Goal: Task Accomplishment & Management: Manage account settings

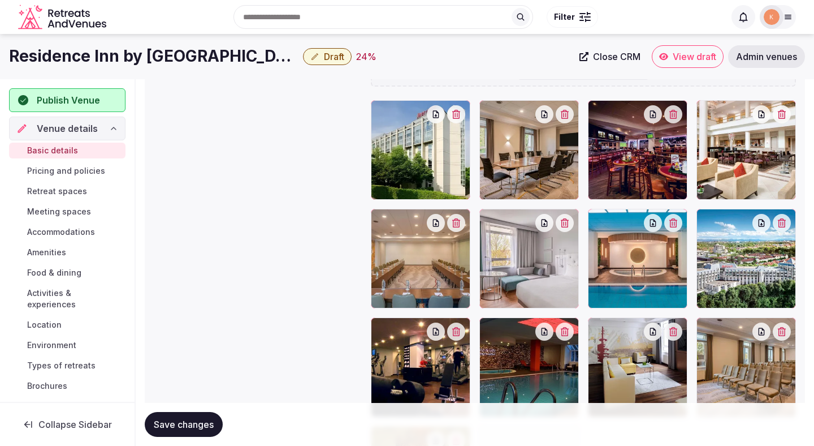
scroll to position [1241, 0]
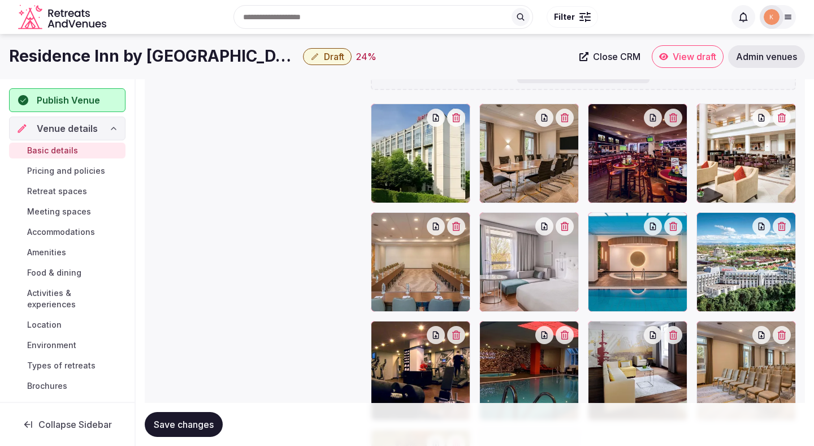
click at [181, 428] on span "Save changes" at bounding box center [184, 423] width 60 height 11
click at [47, 209] on span "Meeting spaces" at bounding box center [59, 211] width 64 height 11
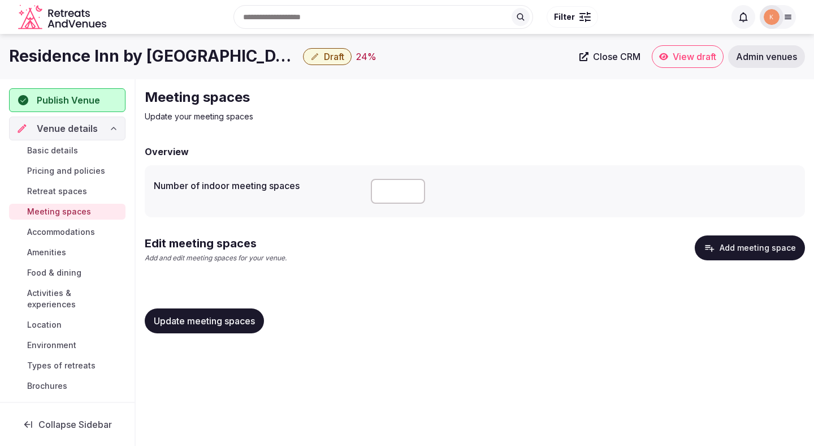
click at [384, 192] on input "number" at bounding box center [398, 191] width 54 height 25
type input "*"
click at [357, 254] on div "Edit meeting spaces Add and edit meeting spaces for your venue. Add meeting spa…" at bounding box center [475, 253] width 660 height 37
click at [254, 322] on span "Update meeting spaces" at bounding box center [204, 320] width 101 height 11
click at [258, 311] on button "Update meeting spaces" at bounding box center [204, 320] width 119 height 25
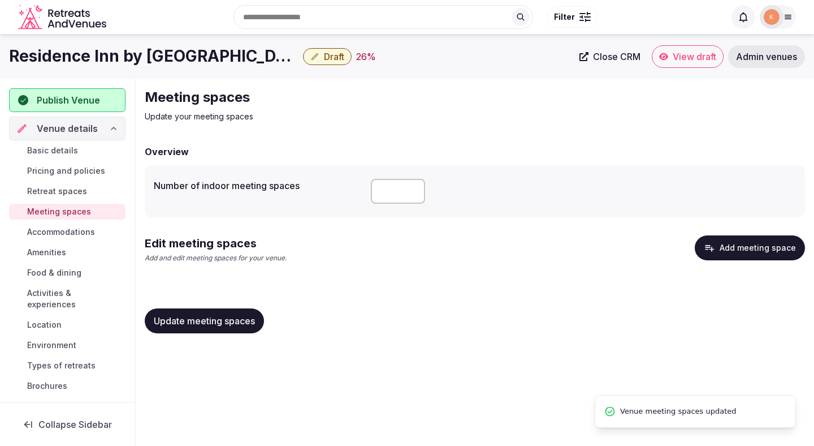
click at [723, 249] on button "Add meeting space" at bounding box center [750, 247] width 110 height 25
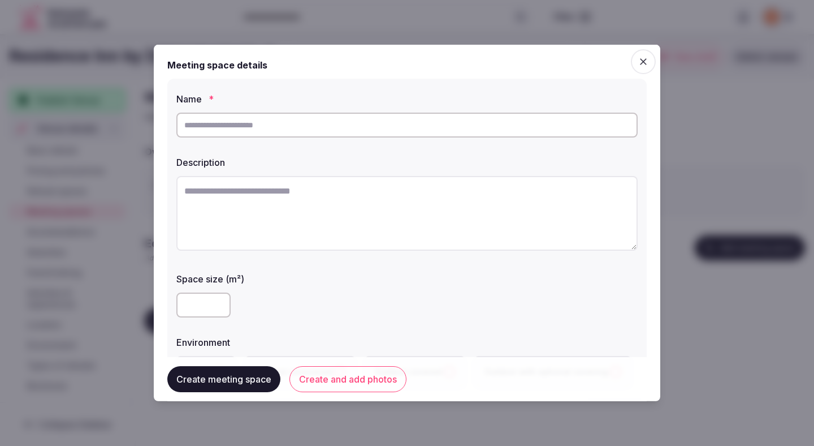
click at [528, 6] on div at bounding box center [407, 223] width 814 height 446
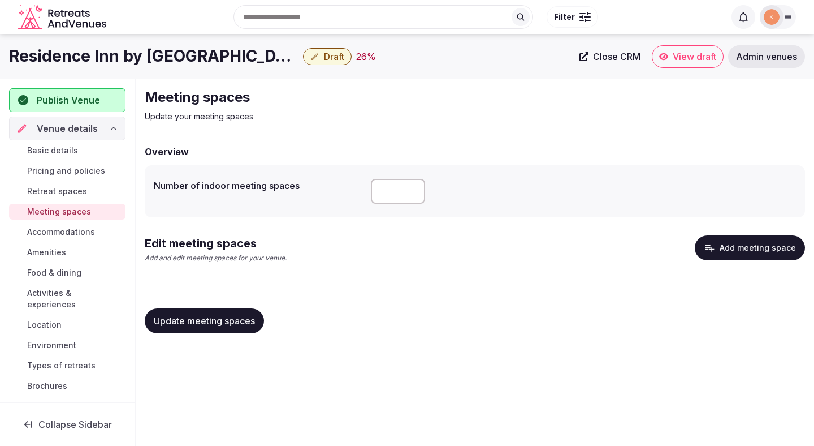
click at [725, 247] on button "Add meeting space" at bounding box center [750, 247] width 110 height 25
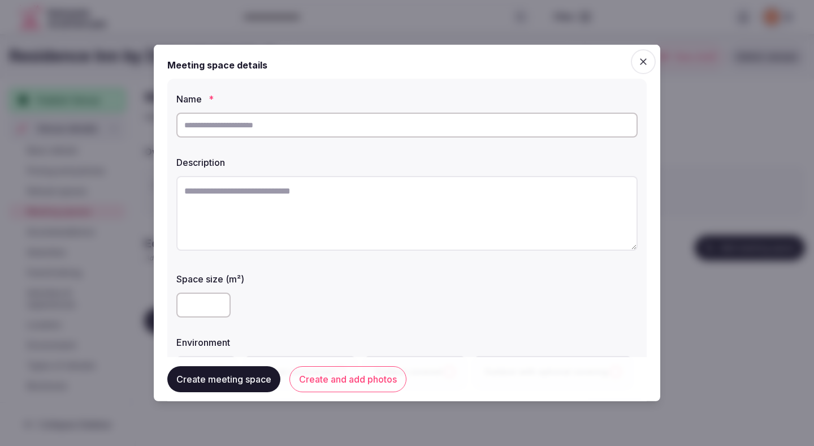
click at [477, 126] on input "text" at bounding box center [406, 125] width 461 height 25
type input "**********"
click at [183, 314] on input "number" at bounding box center [203, 304] width 54 height 25
type input "**"
click at [295, 286] on div "Space size (m²) **" at bounding box center [406, 294] width 461 height 54
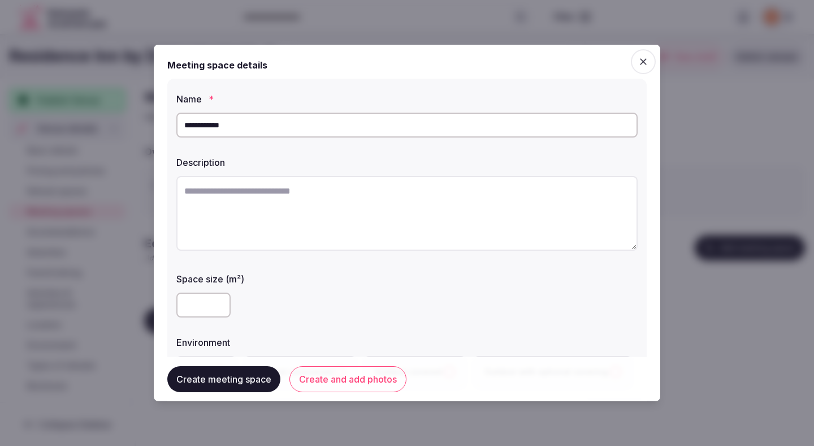
click at [295, 286] on div "Space size (m²) **" at bounding box center [406, 294] width 461 height 54
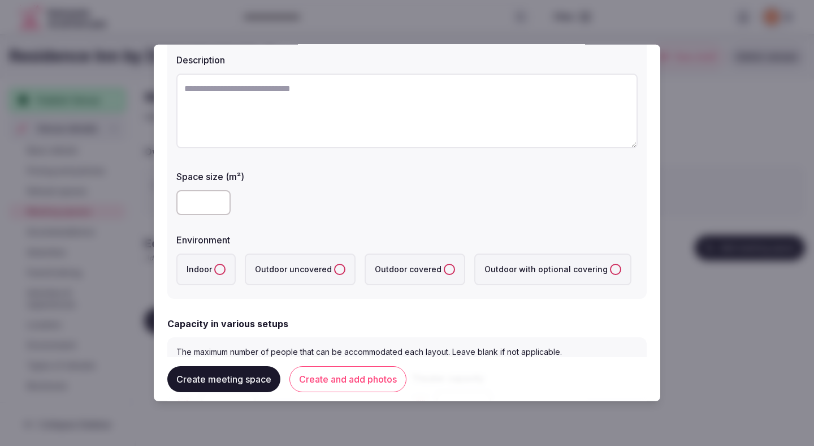
scroll to position [145, 0]
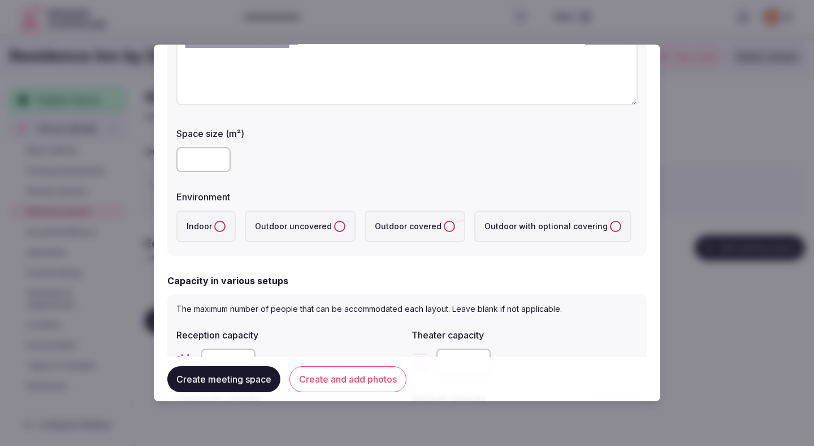
click at [218, 232] on label "Indoor" at bounding box center [205, 226] width 59 height 32
click at [218, 232] on button "Indoor" at bounding box center [219, 226] width 11 height 11
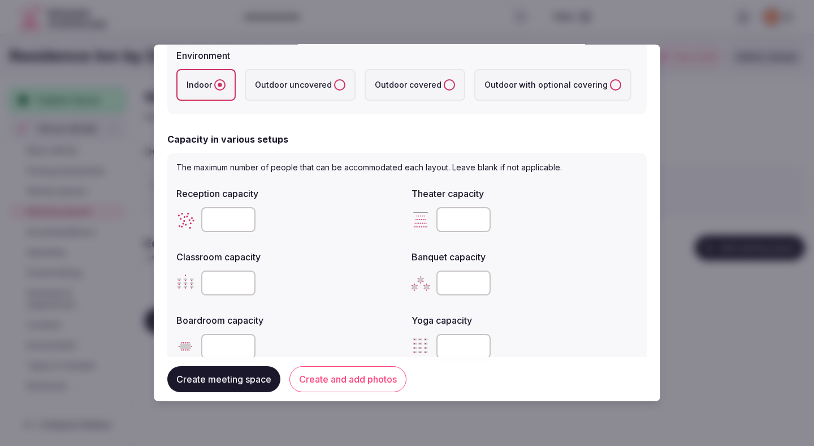
scroll to position [342, 0]
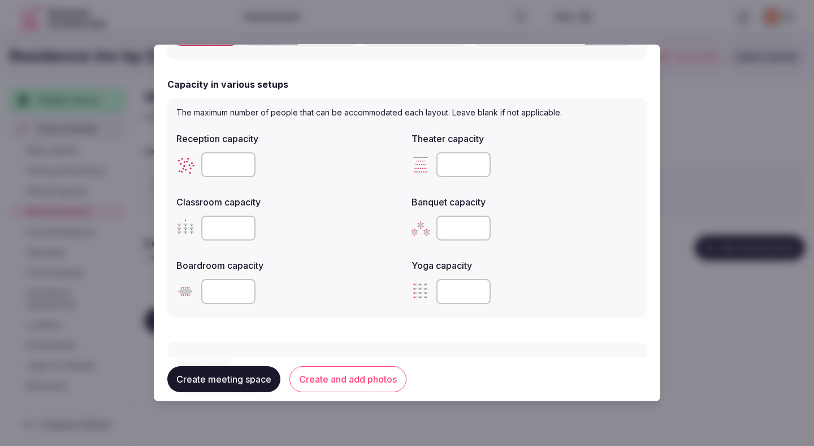
click at [228, 286] on input "number" at bounding box center [228, 291] width 54 height 25
type input "*"
click at [330, 280] on div "*" at bounding box center [289, 291] width 226 height 25
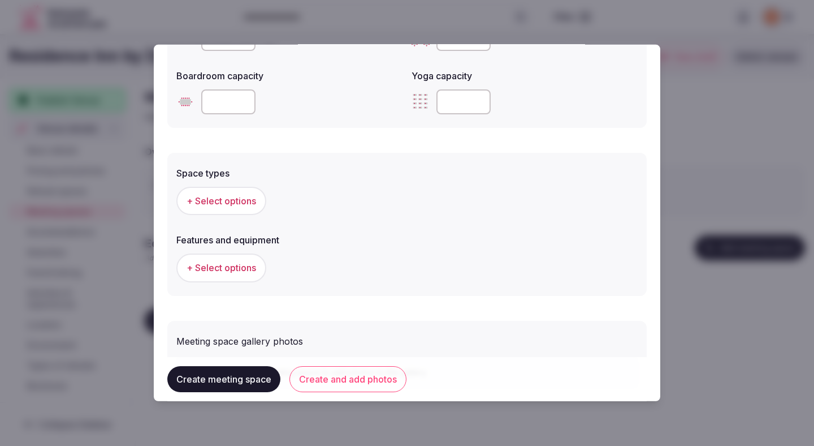
scroll to position [533, 0]
click at [228, 198] on span "+ Select options" at bounding box center [222, 198] width 70 height 12
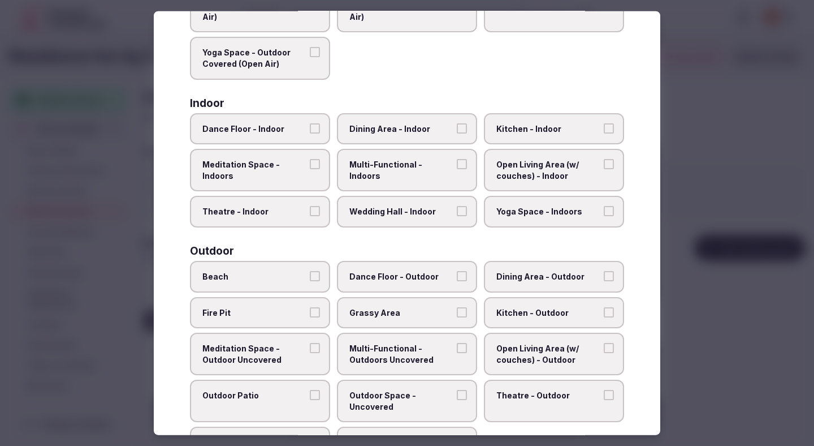
scroll to position [134, 0]
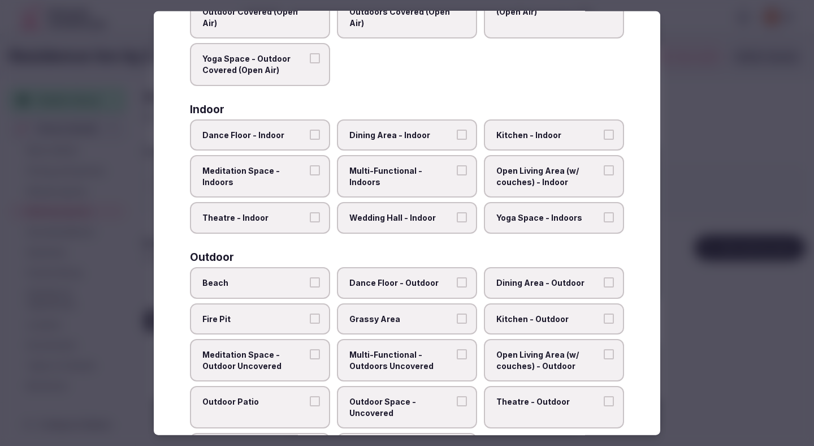
click at [429, 139] on span "Dining Area - Indoor" at bounding box center [401, 134] width 104 height 11
click at [457, 139] on button "Dining Area - Indoor" at bounding box center [462, 134] width 10 height 10
click at [421, 179] on label "Multi-Functional - Indoors" at bounding box center [407, 176] width 140 height 42
click at [457, 175] on button "Multi-Functional - Indoors" at bounding box center [462, 170] width 10 height 10
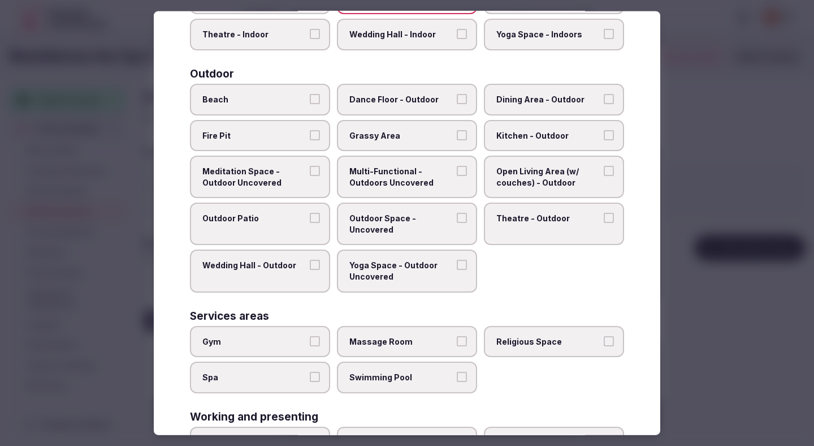
scroll to position [403, 0]
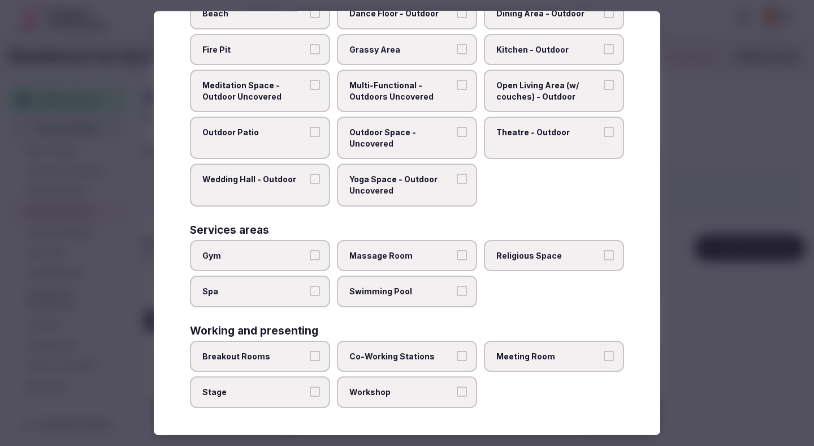
click at [262, 351] on span "Breakout Rooms" at bounding box center [254, 356] width 104 height 11
click at [310, 351] on button "Breakout Rooms" at bounding box center [315, 356] width 10 height 10
click at [340, 353] on label "Co-Working Stations" at bounding box center [407, 356] width 140 height 32
click at [457, 353] on button "Co-Working Stations" at bounding box center [462, 356] width 10 height 10
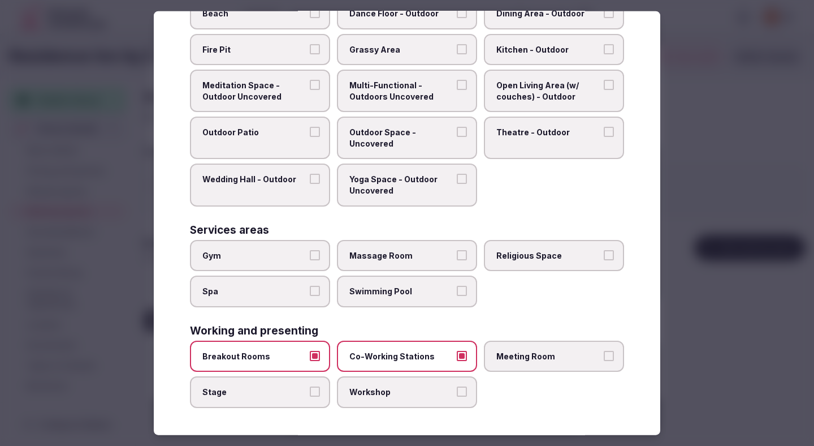
click at [502, 365] on label "Meeting Room" at bounding box center [554, 356] width 140 height 32
click at [604, 361] on button "Meeting Room" at bounding box center [609, 356] width 10 height 10
click at [409, 400] on label "Workshop" at bounding box center [407, 392] width 140 height 32
click at [457, 396] on button "Workshop" at bounding box center [462, 391] width 10 height 10
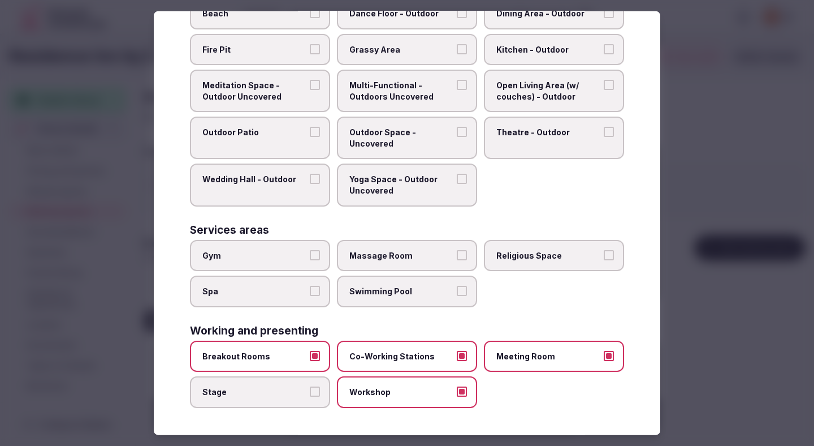
click at [715, 155] on div at bounding box center [407, 223] width 814 height 446
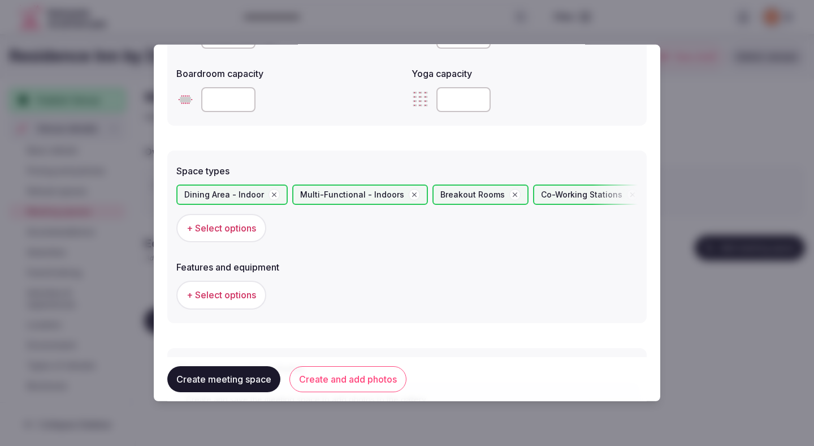
scroll to position [626, 0]
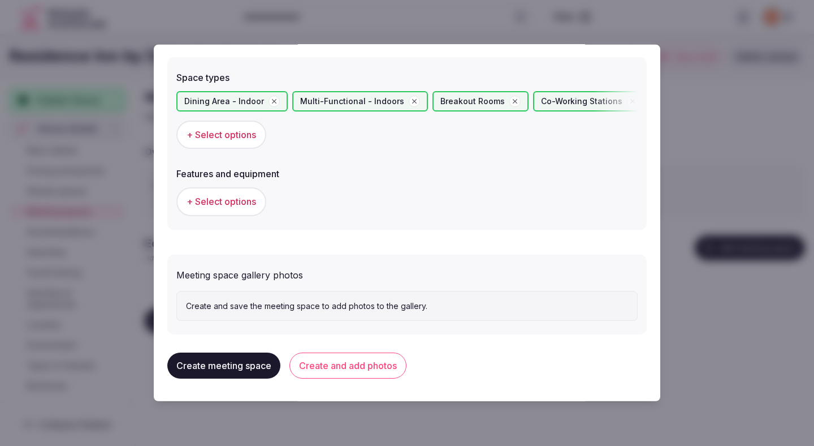
click at [249, 203] on span "+ Select options" at bounding box center [222, 201] width 70 height 12
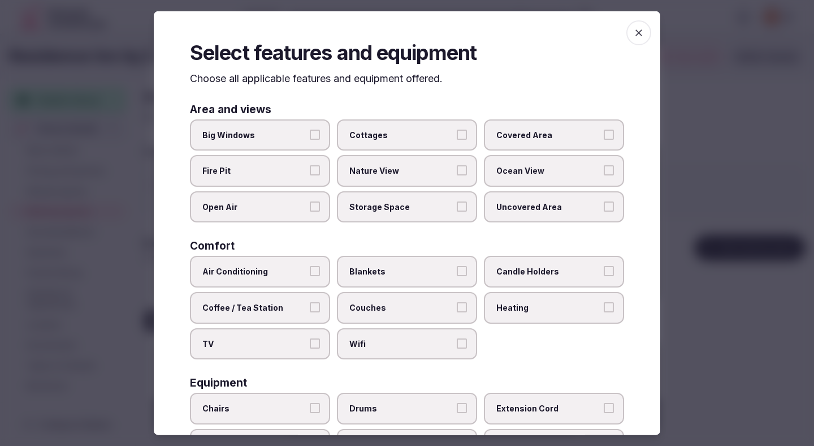
click at [291, 203] on span "Open Air" at bounding box center [254, 206] width 104 height 11
click at [310, 203] on button "Open Air" at bounding box center [315, 206] width 10 height 10
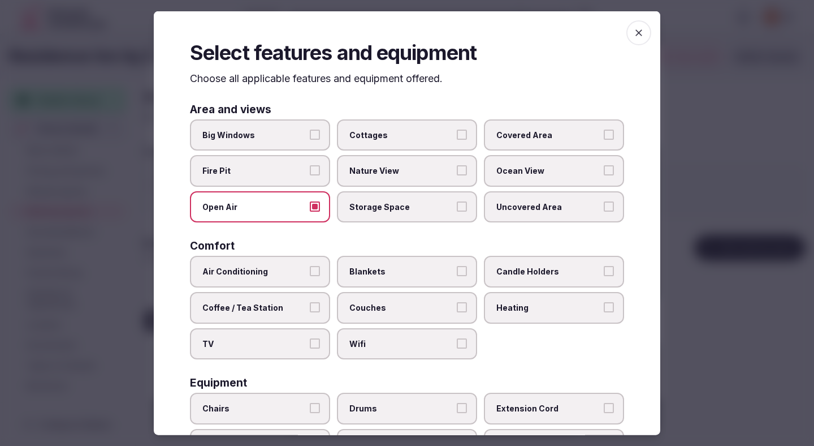
click at [283, 265] on label "Air Conditioning" at bounding box center [260, 272] width 140 height 32
click at [310, 266] on button "Air Conditioning" at bounding box center [315, 271] width 10 height 10
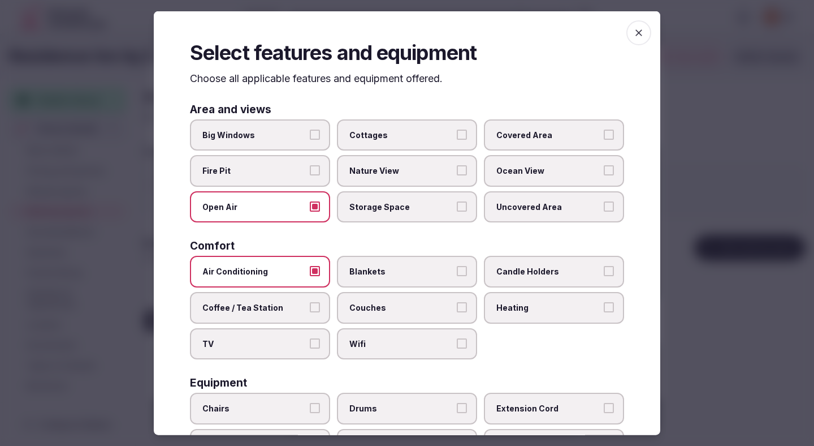
click at [283, 336] on label "TV" at bounding box center [260, 343] width 140 height 32
click at [310, 338] on button "TV" at bounding box center [315, 343] width 10 height 10
click at [356, 345] on span "Wifi" at bounding box center [401, 343] width 104 height 11
click at [457, 345] on button "Wifi" at bounding box center [462, 343] width 10 height 10
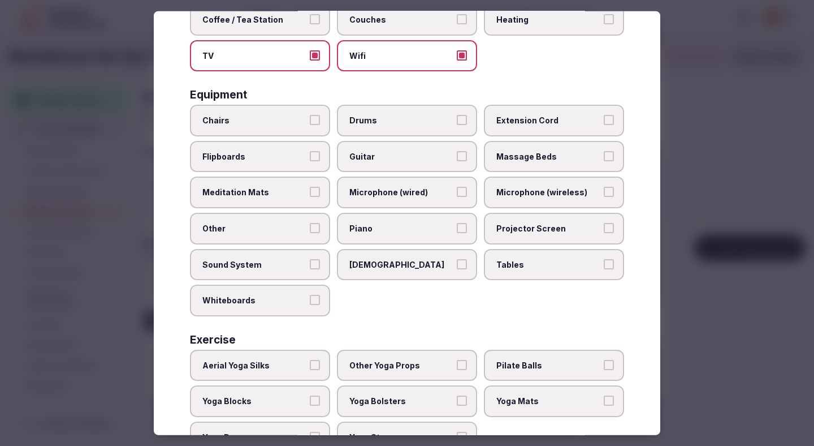
scroll to position [318, 0]
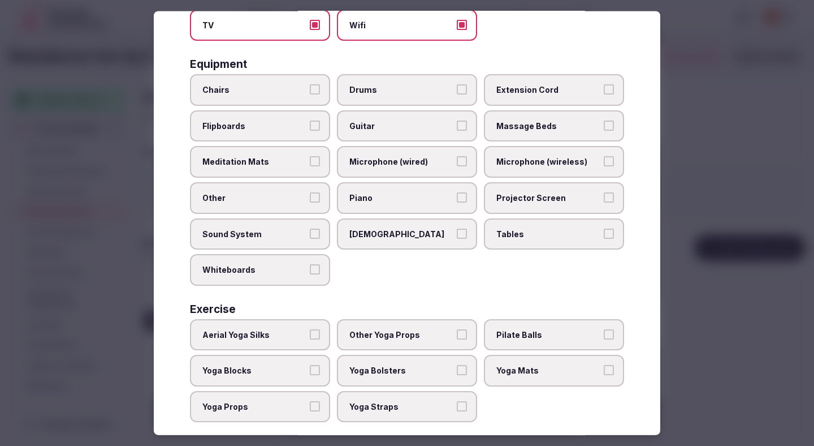
click at [286, 82] on label "Chairs" at bounding box center [260, 90] width 140 height 32
click at [310, 84] on button "Chairs" at bounding box center [315, 89] width 10 height 10
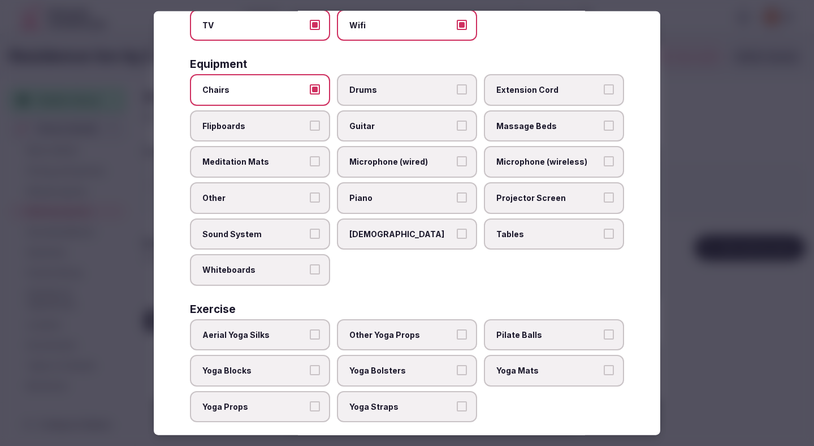
click at [496, 232] on span "Tables" at bounding box center [548, 233] width 104 height 11
click at [604, 232] on button "Tables" at bounding box center [609, 233] width 10 height 10
click at [689, 151] on div at bounding box center [407, 223] width 814 height 446
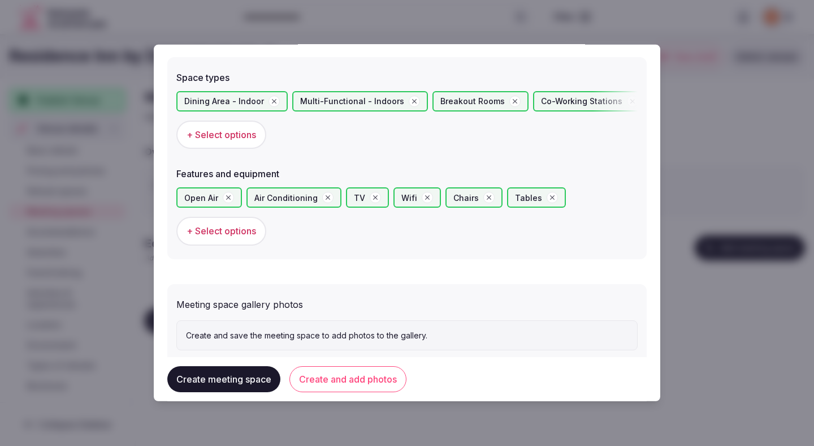
scroll to position [656, 0]
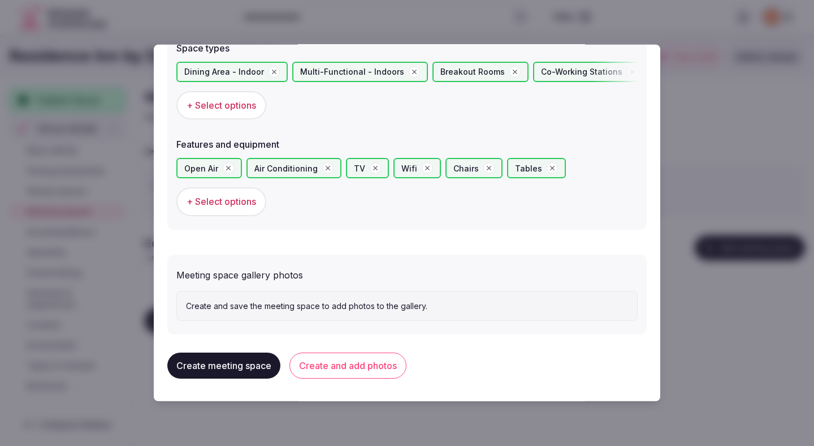
click at [364, 364] on button "Create and add photos" at bounding box center [347, 365] width 117 height 26
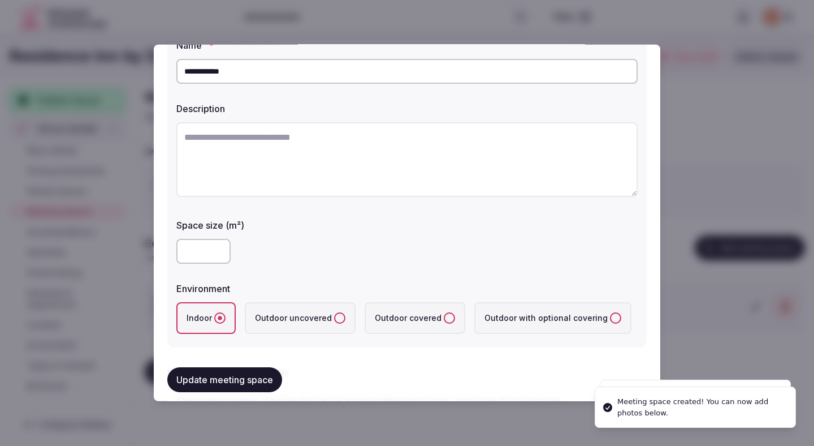
scroll to position [87, 0]
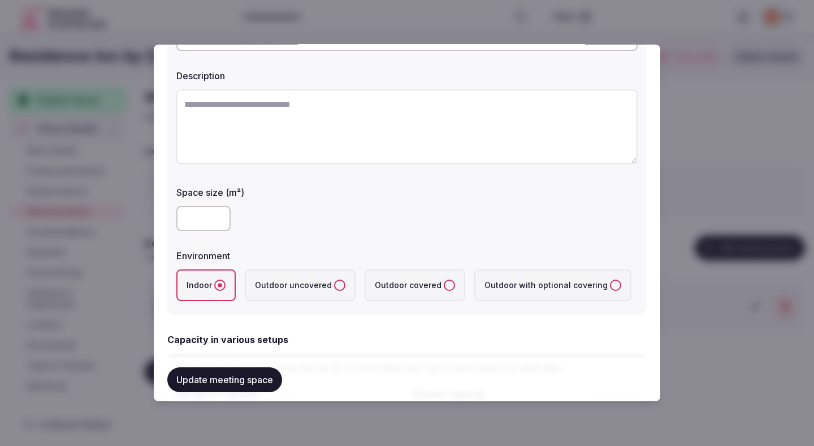
click at [447, 115] on textarea at bounding box center [406, 126] width 461 height 75
paste textarea "**********"
type textarea "**********"
click at [222, 378] on button "Update meeting space" at bounding box center [224, 379] width 115 height 25
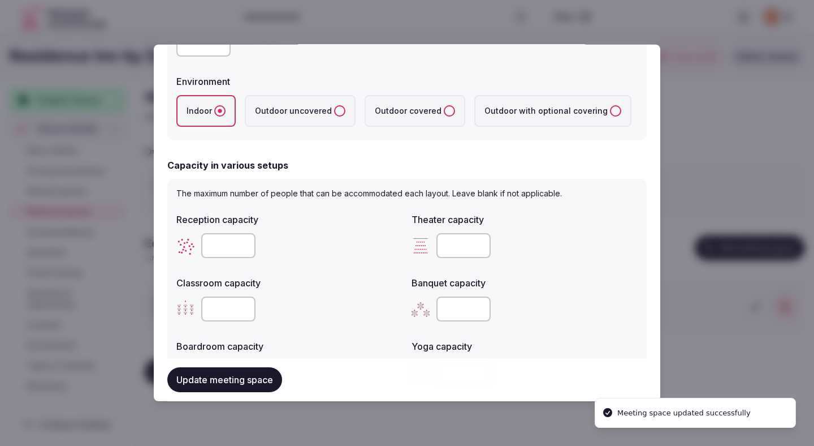
scroll to position [0, 0]
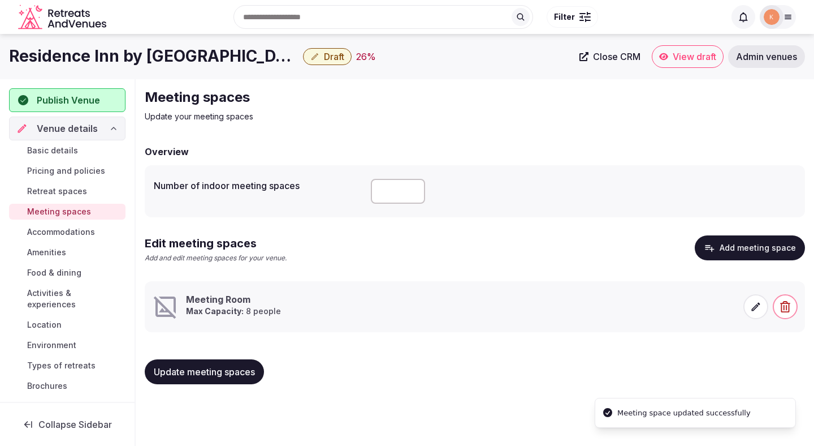
click at [755, 316] on span at bounding box center [756, 306] width 25 height 25
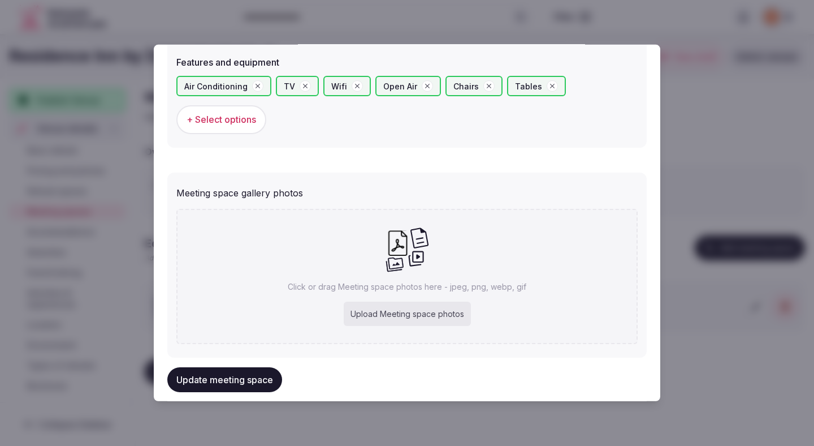
scroll to position [760, 0]
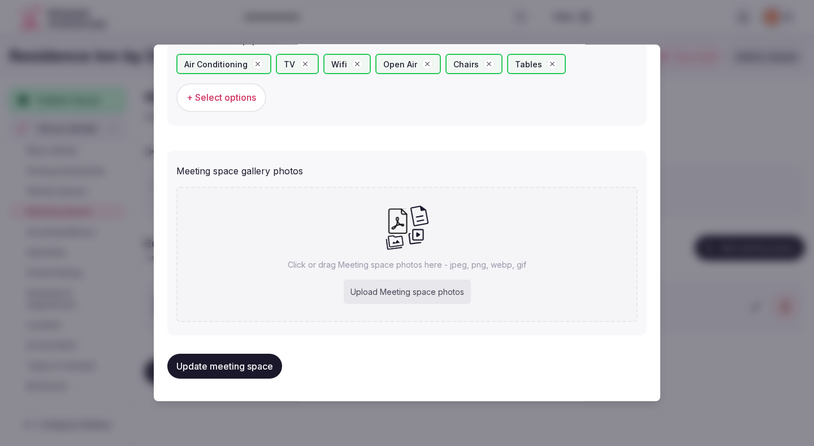
click at [427, 287] on div "Upload Meeting space photos" at bounding box center [407, 291] width 127 height 25
type input "**********"
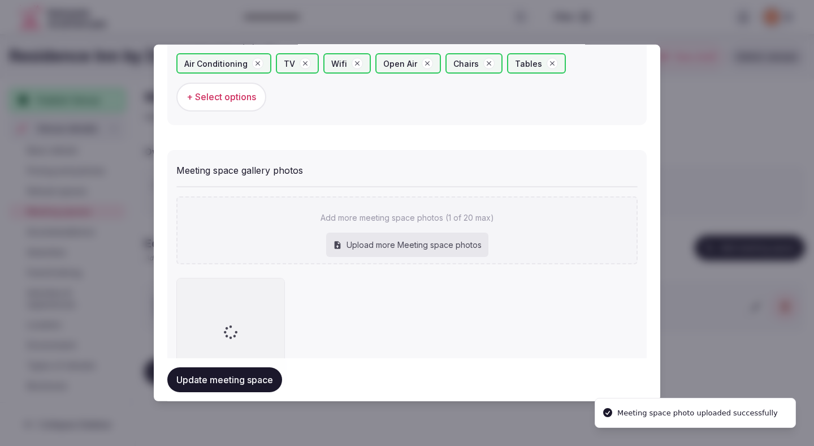
scroll to position [825, 0]
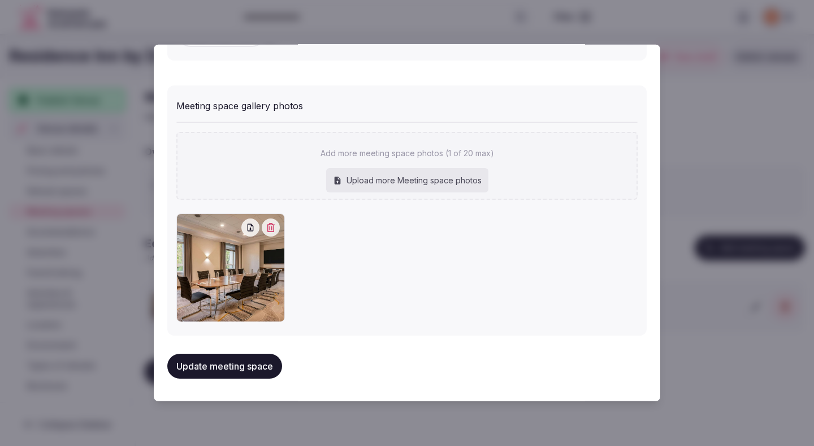
click at [270, 370] on button "Update meeting space" at bounding box center [224, 365] width 115 height 25
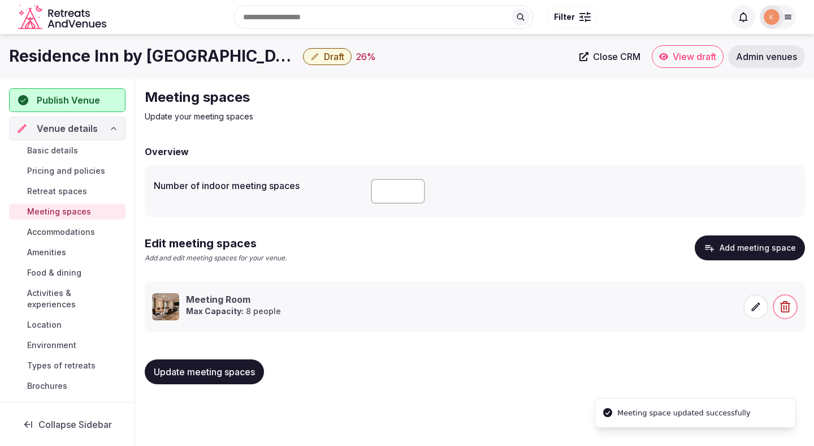
click at [247, 371] on span "Update meeting spaces" at bounding box center [204, 371] width 101 height 11
click at [82, 230] on span "Accommodations" at bounding box center [61, 231] width 68 height 11
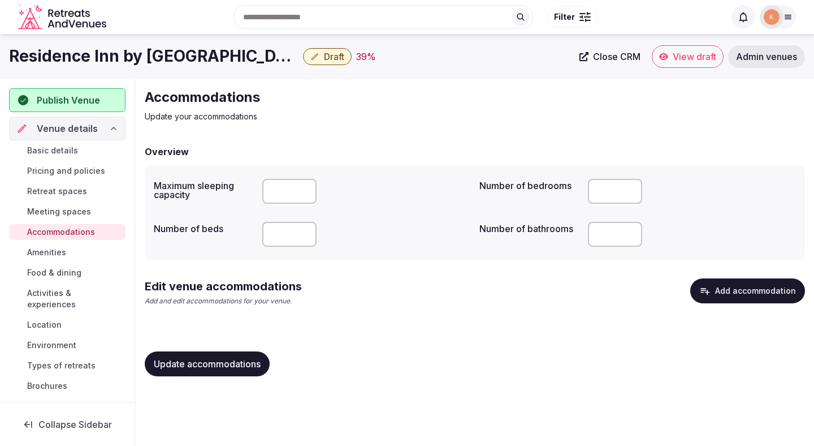
click at [722, 293] on button "Add accommodation" at bounding box center [747, 290] width 115 height 25
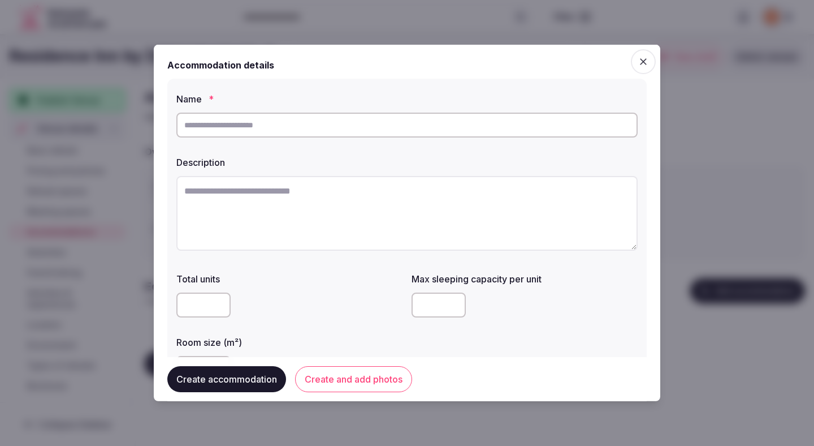
click at [460, 127] on input "text" at bounding box center [406, 125] width 461 height 25
type input "******"
click at [363, 223] on textarea at bounding box center [406, 213] width 461 height 75
click at [337, 205] on textarea at bounding box center [406, 213] width 461 height 75
paste textarea "**********"
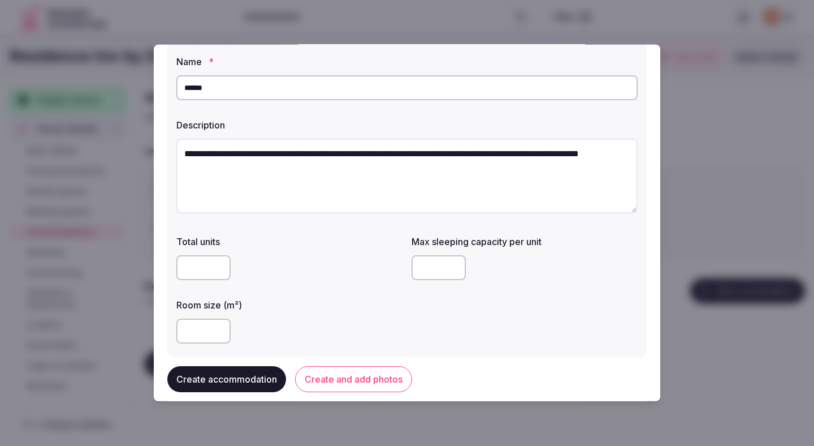
scroll to position [105, 0]
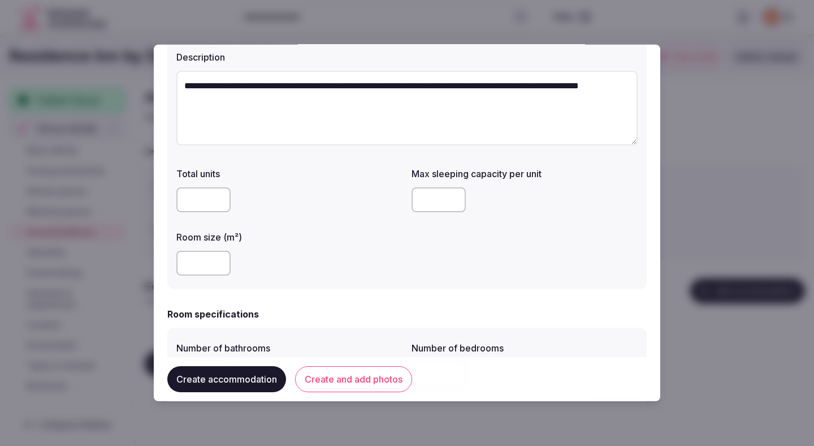
type textarea "**********"
click at [431, 193] on input "number" at bounding box center [439, 199] width 54 height 25
type input "*"
click at [199, 263] on input "number" at bounding box center [203, 262] width 54 height 25
type input "**"
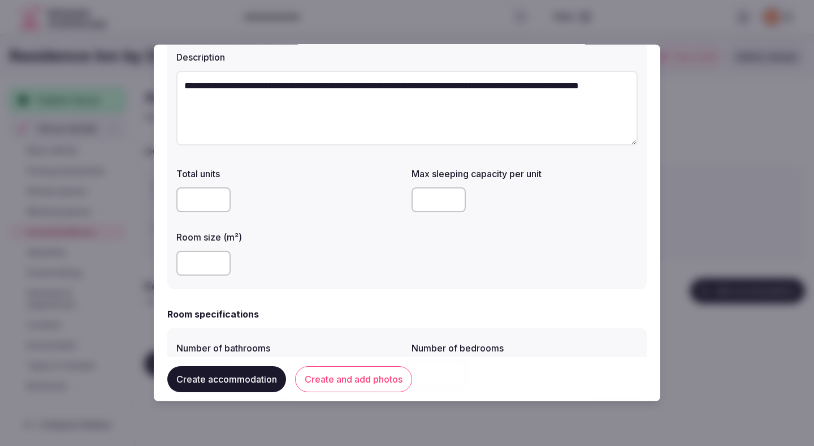
click at [346, 260] on div "**" at bounding box center [289, 262] width 226 height 25
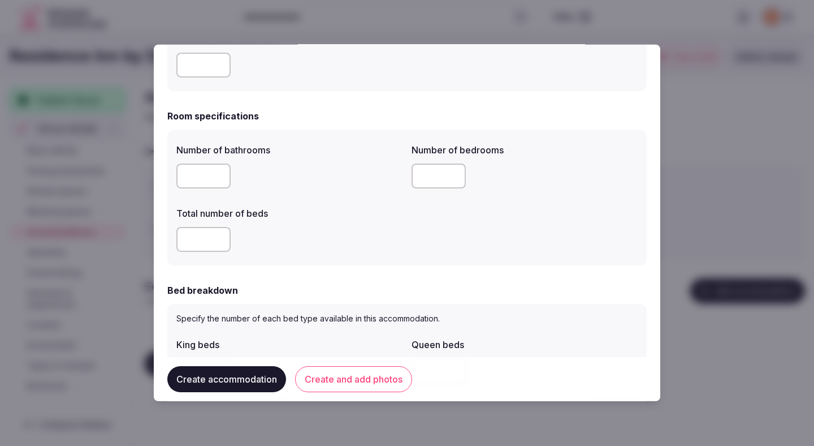
scroll to position [356, 0]
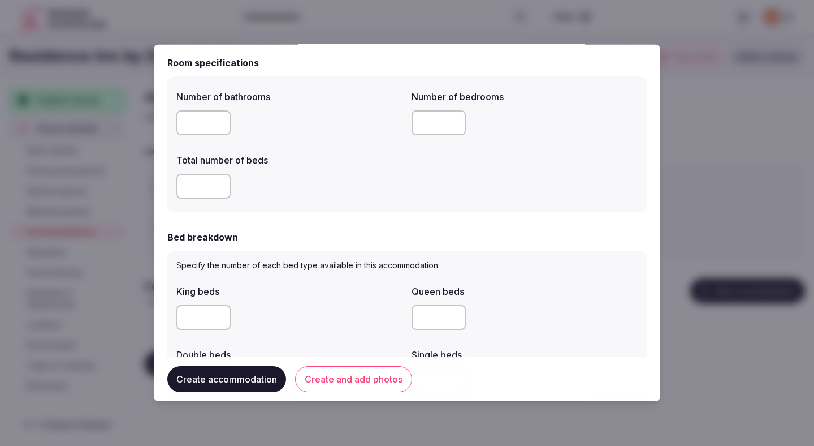
click at [204, 132] on input "number" at bounding box center [203, 122] width 54 height 25
type input "*"
click at [431, 126] on input "*" at bounding box center [439, 122] width 54 height 25
type input "*"
click at [196, 187] on input "number" at bounding box center [203, 186] width 54 height 25
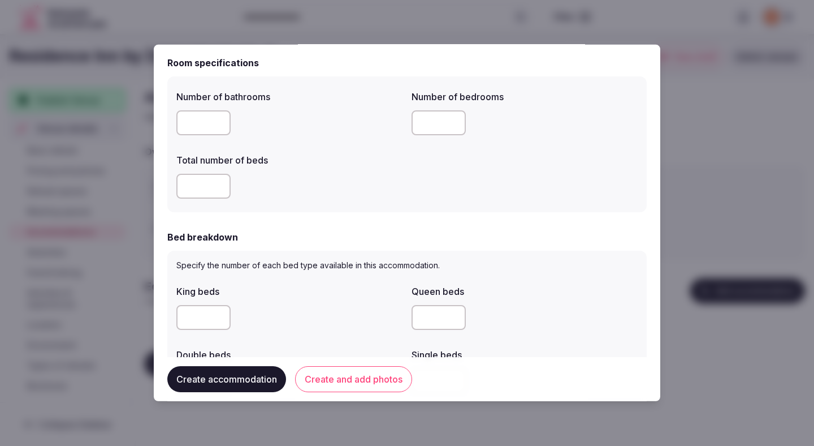
type input "*"
click at [309, 186] on div "*" at bounding box center [289, 186] width 226 height 25
click at [308, 186] on div "*" at bounding box center [289, 186] width 226 height 25
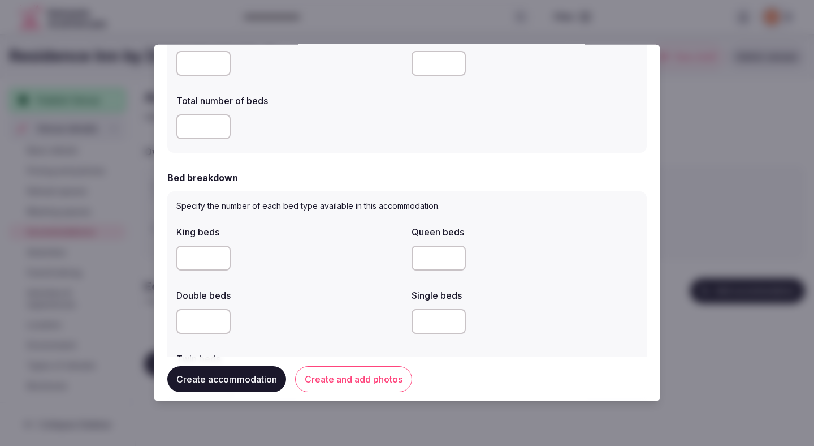
scroll to position [420, 0]
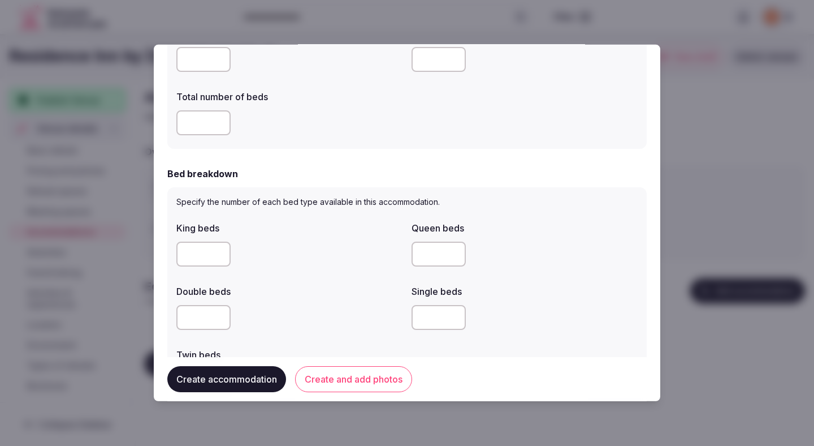
click at [430, 253] on input "*" at bounding box center [439, 253] width 54 height 25
type input "*"
click at [336, 296] on div "Double beds" at bounding box center [289, 307] width 226 height 54
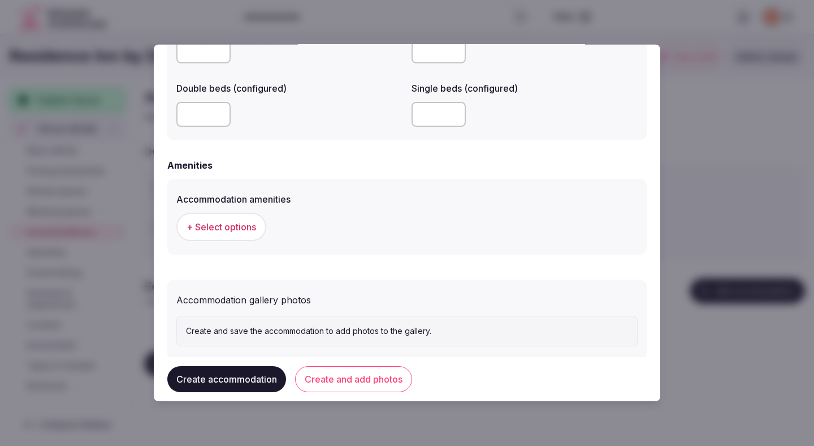
scroll to position [975, 0]
click at [248, 229] on span "+ Select options" at bounding box center [222, 228] width 70 height 12
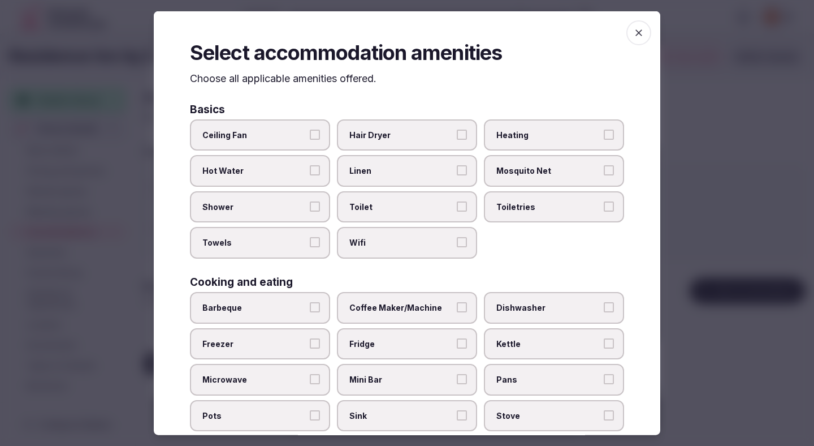
click at [418, 136] on span "Hair Dryer" at bounding box center [401, 134] width 104 height 11
click at [457, 136] on button "Hair Dryer" at bounding box center [462, 134] width 10 height 10
click at [418, 158] on label "Linen" at bounding box center [407, 171] width 140 height 32
click at [457, 165] on button "Linen" at bounding box center [462, 170] width 10 height 10
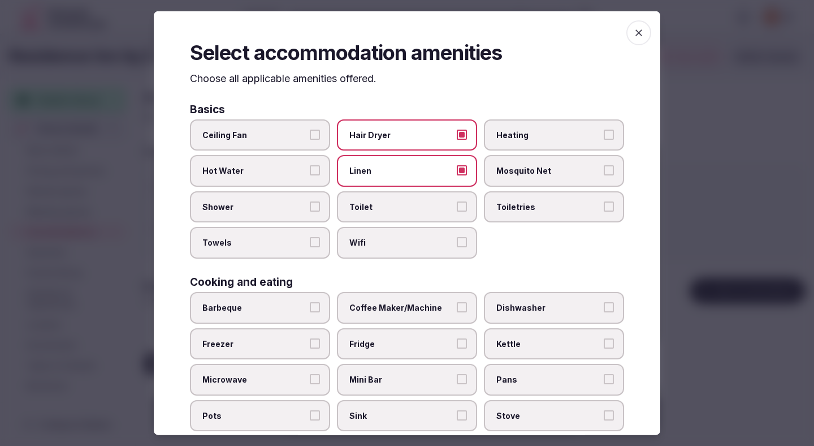
click at [414, 202] on span "Toilet" at bounding box center [401, 206] width 104 height 11
click at [457, 202] on button "Toilet" at bounding box center [462, 206] width 10 height 10
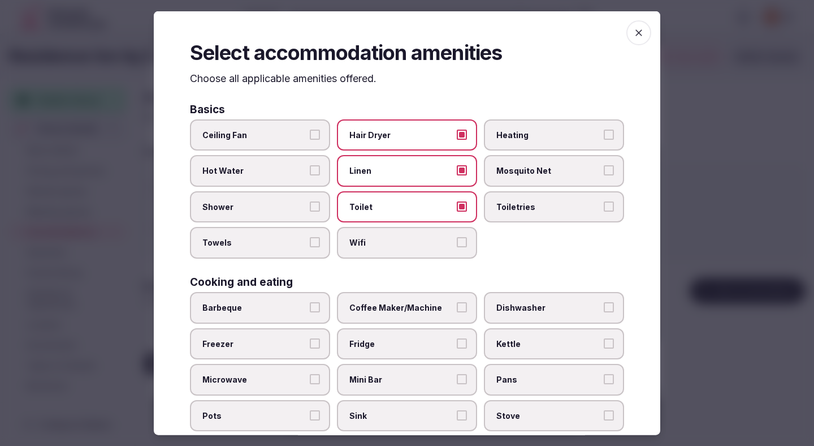
click at [414, 245] on span "Wifi" at bounding box center [401, 242] width 104 height 11
click at [457, 245] on button "Wifi" at bounding box center [462, 242] width 10 height 10
click at [308, 208] on label "Shower" at bounding box center [260, 207] width 140 height 32
click at [310, 208] on button "Shower" at bounding box center [315, 206] width 10 height 10
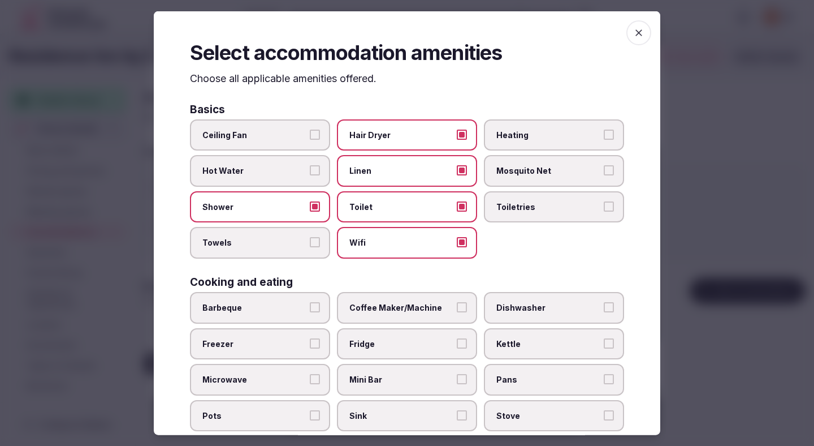
click at [314, 165] on button "Hot Water" at bounding box center [315, 170] width 10 height 10
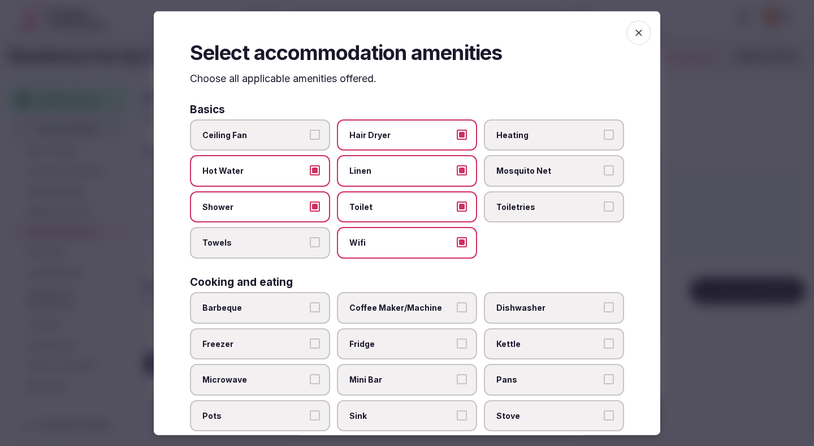
click at [316, 129] on button "Ceiling Fan" at bounding box center [315, 134] width 10 height 10
click at [313, 241] on button "Towels" at bounding box center [315, 242] width 10 height 10
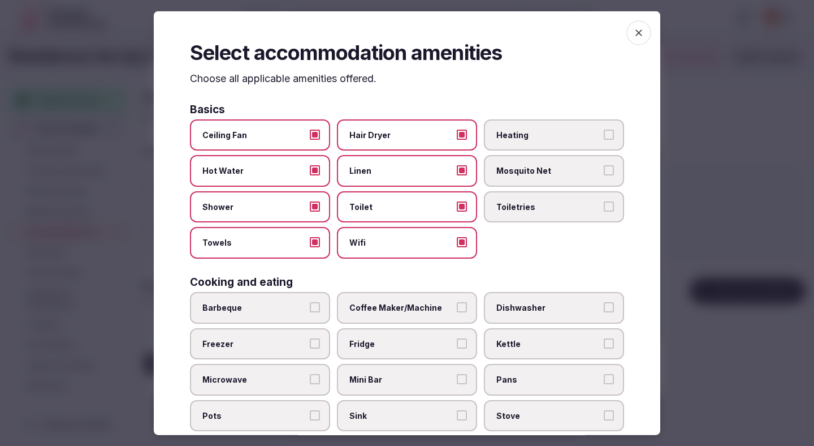
click at [546, 215] on label "Toiletries" at bounding box center [554, 207] width 140 height 32
click at [604, 211] on button "Toiletries" at bounding box center [609, 206] width 10 height 10
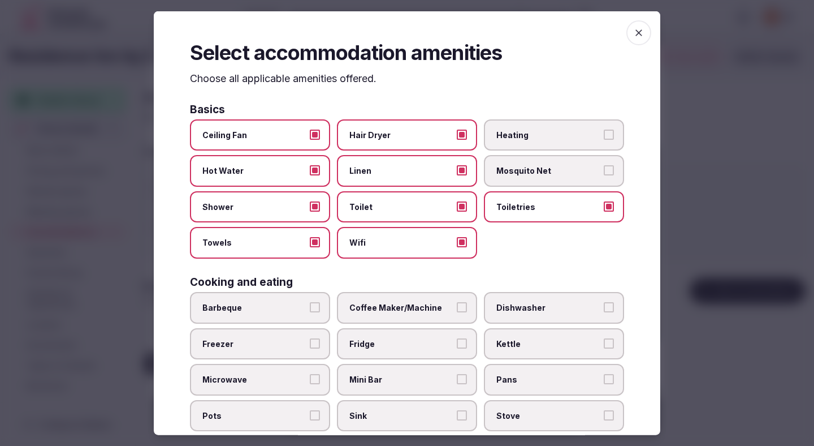
click at [541, 137] on span "Heating" at bounding box center [548, 134] width 104 height 11
click at [604, 137] on button "Heating" at bounding box center [609, 134] width 10 height 10
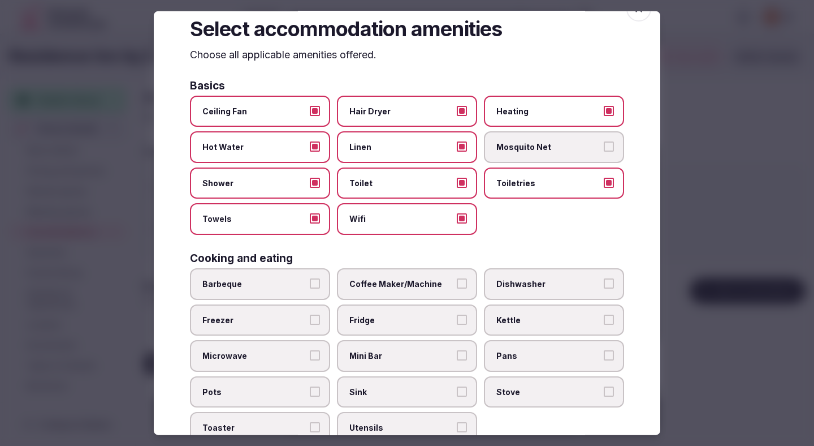
scroll to position [68, 0]
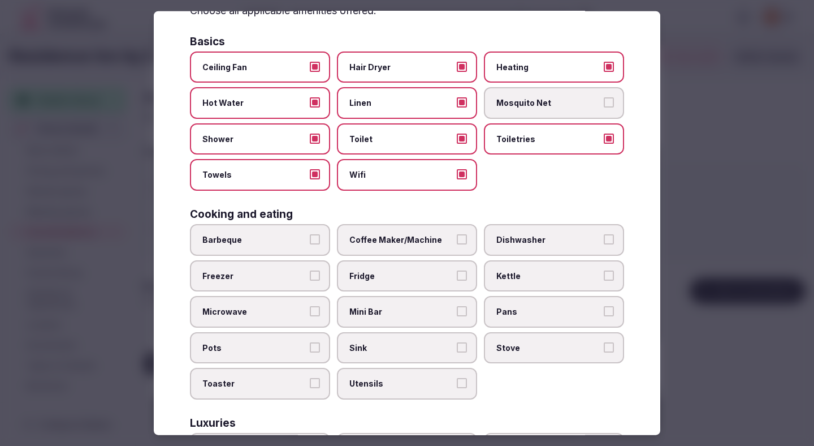
click at [433, 237] on span "Coffee Maker/Machine" at bounding box center [401, 239] width 104 height 11
click at [457, 237] on button "Coffee Maker/Machine" at bounding box center [462, 239] width 10 height 10
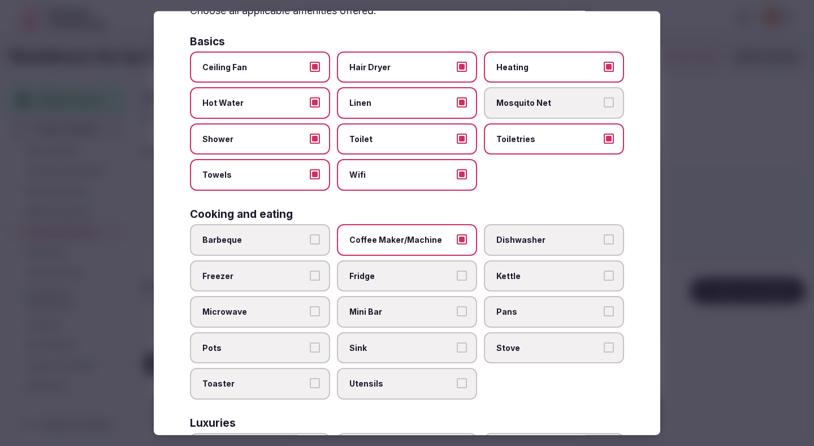
click at [433, 264] on label "Fridge" at bounding box center [407, 276] width 140 height 32
click at [457, 270] on button "Fridge" at bounding box center [462, 275] width 10 height 10
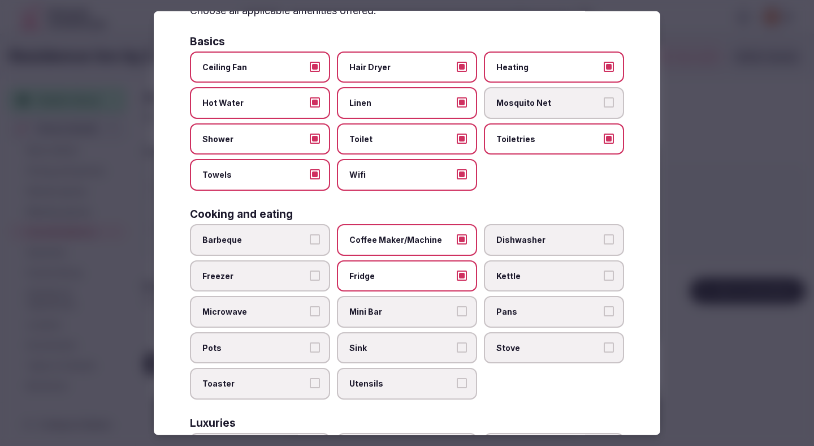
click at [432, 308] on span "Mini Bar" at bounding box center [401, 311] width 104 height 11
click at [457, 308] on button "Mini Bar" at bounding box center [462, 311] width 10 height 10
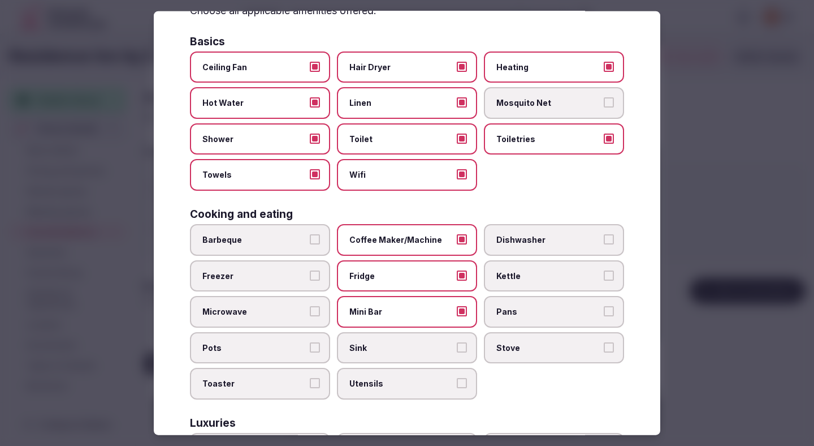
click at [509, 282] on label "Kettle" at bounding box center [554, 276] width 140 height 32
click at [604, 280] on button "Kettle" at bounding box center [609, 275] width 10 height 10
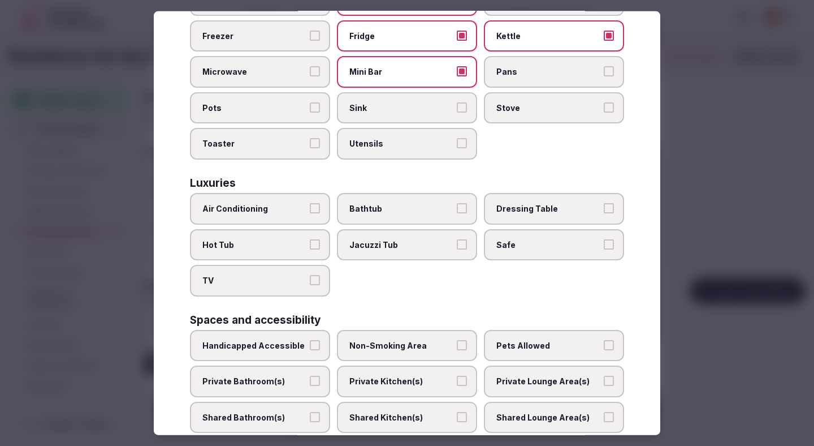
scroll to position [324, 0]
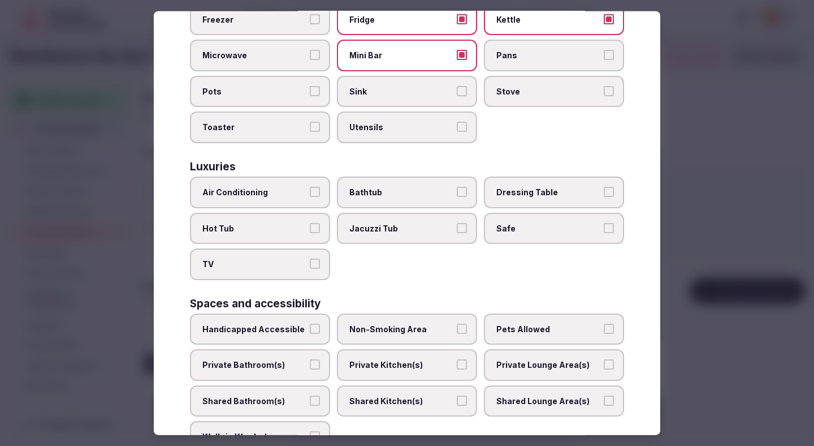
click at [318, 189] on button "Air Conditioning" at bounding box center [315, 192] width 10 height 10
click at [312, 273] on label "TV" at bounding box center [260, 264] width 140 height 32
click at [312, 269] on button "TV" at bounding box center [315, 263] width 10 height 10
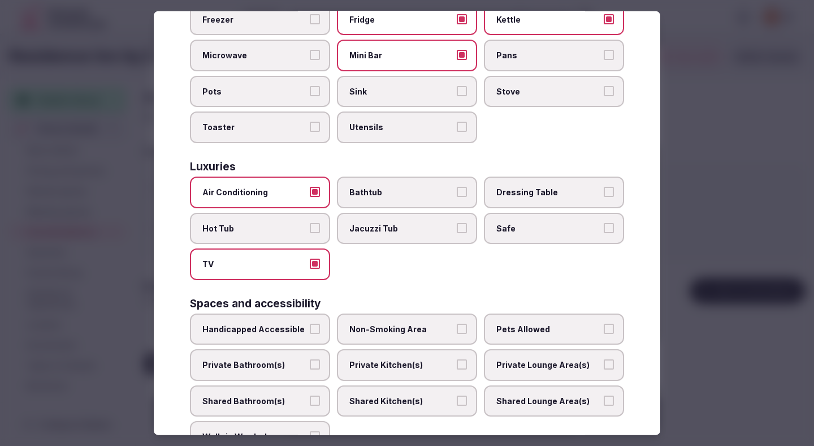
click at [484, 229] on label "Safe" at bounding box center [554, 228] width 140 height 32
click at [604, 229] on button "Safe" at bounding box center [609, 227] width 10 height 10
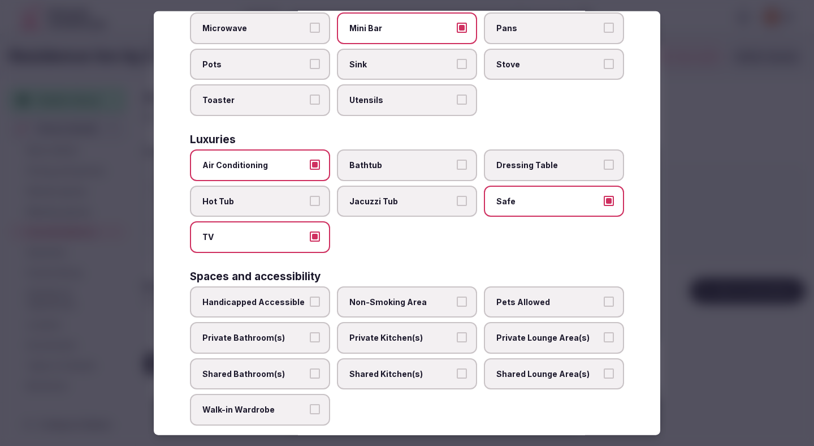
scroll to position [379, 0]
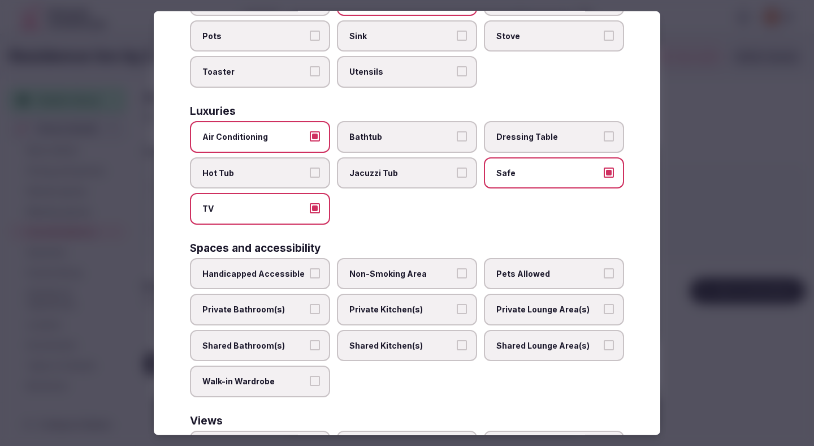
click at [394, 273] on span "Non-Smoking Area" at bounding box center [401, 272] width 104 height 11
click at [457, 273] on button "Non-Smoking Area" at bounding box center [462, 272] width 10 height 10
click at [280, 317] on label "Private Bathroom(s)" at bounding box center [260, 309] width 140 height 32
click at [310, 314] on button "Private Bathroom(s)" at bounding box center [315, 309] width 10 height 10
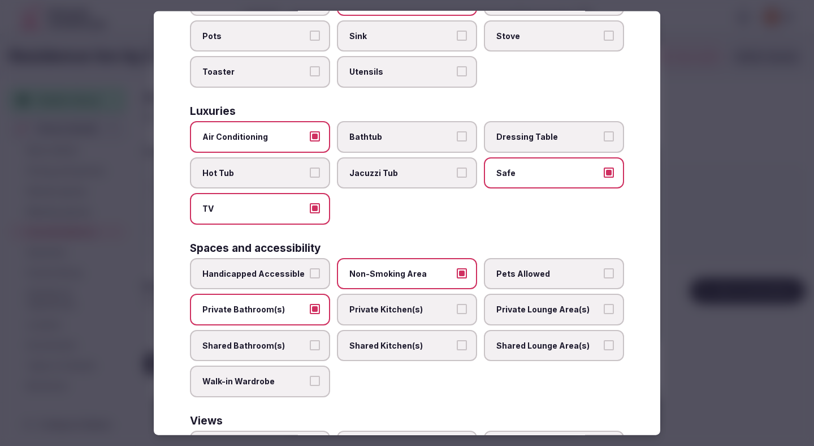
scroll to position [505, 0]
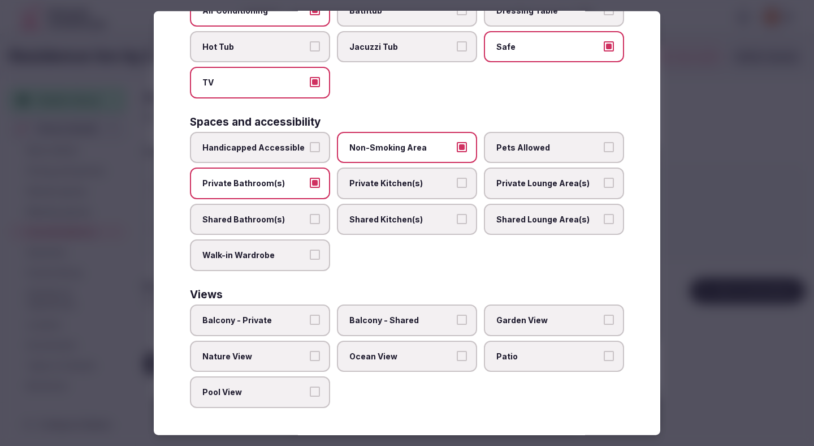
click at [738, 140] on div at bounding box center [407, 223] width 814 height 446
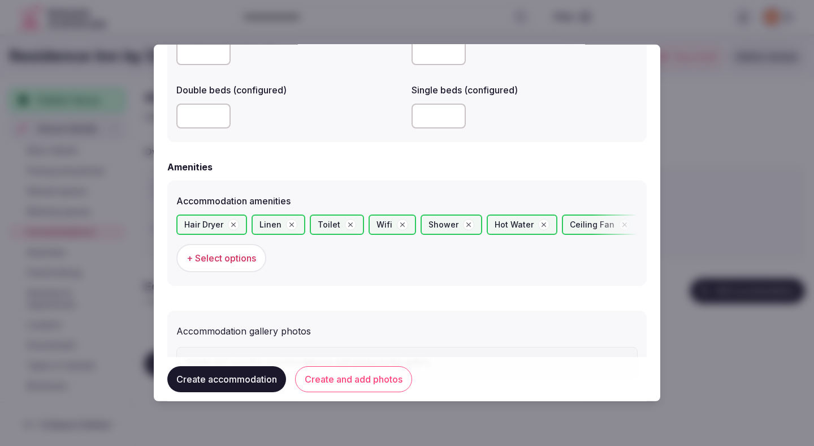
click at [243, 257] on span "+ Select options" at bounding box center [222, 258] width 70 height 12
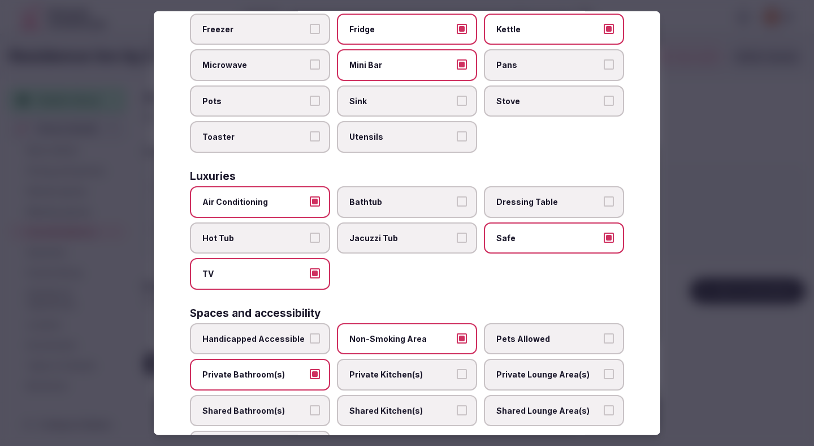
scroll to position [326, 0]
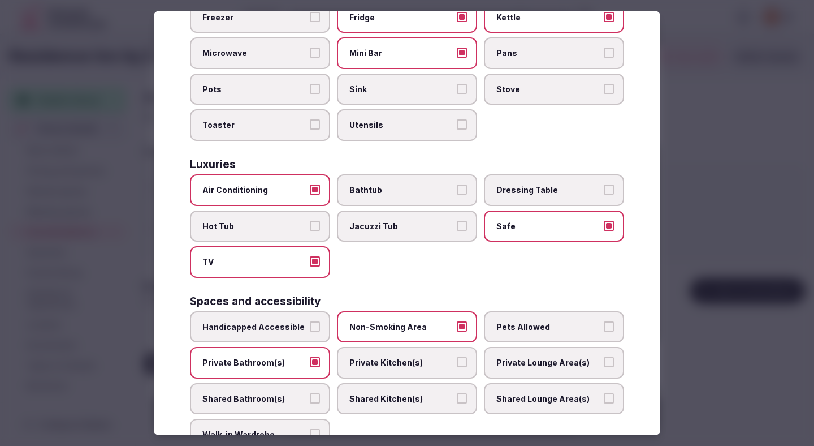
click at [395, 363] on span "Private Kitchen(s)" at bounding box center [401, 362] width 104 height 11
click at [457, 363] on button "Private Kitchen(s)" at bounding box center [462, 362] width 10 height 10
click at [683, 131] on div at bounding box center [407, 223] width 814 height 446
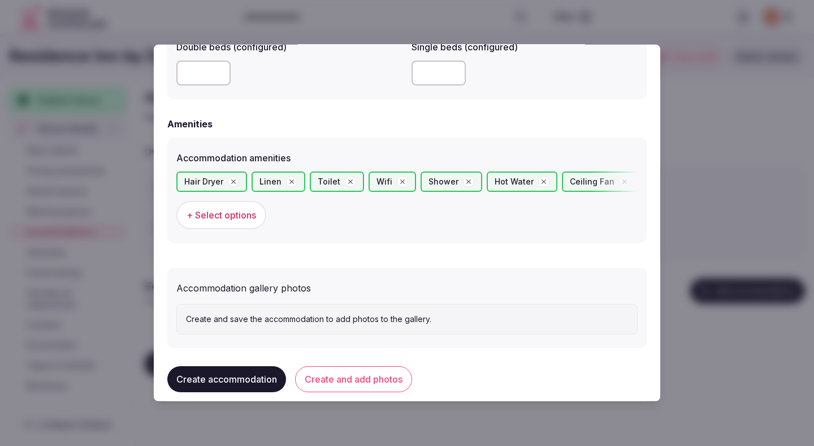
scroll to position [1031, 0]
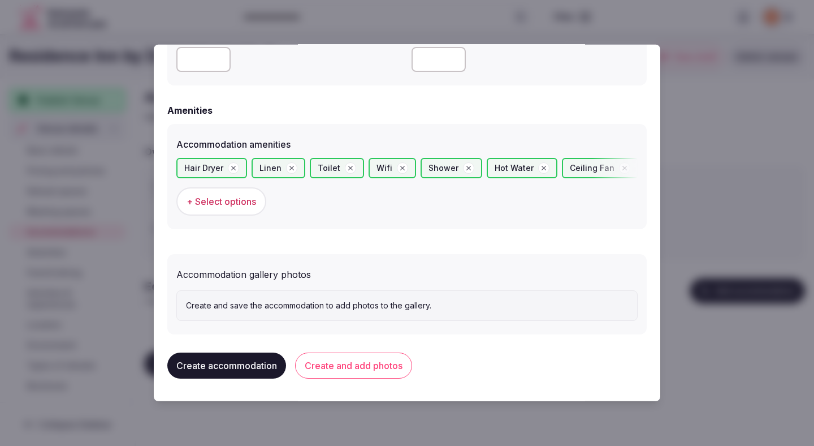
click at [375, 360] on button "Create and add photos" at bounding box center [353, 365] width 117 height 26
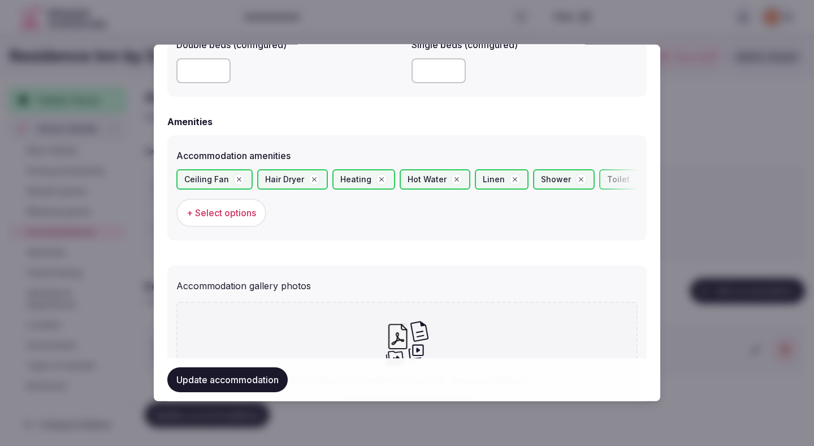
scroll to position [1135, 0]
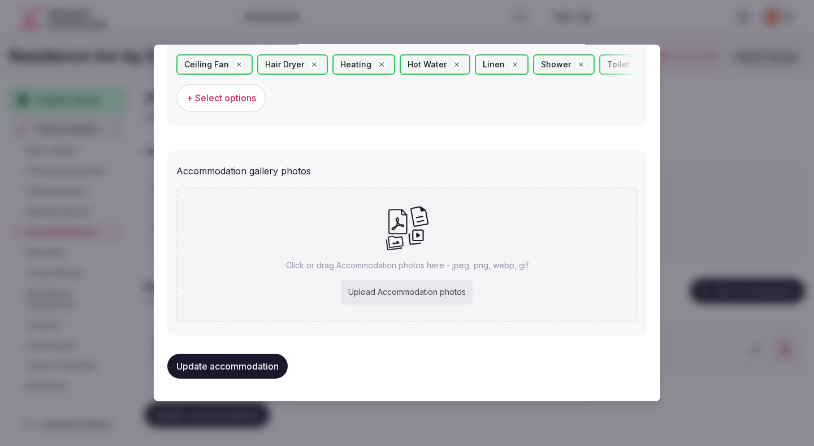
click at [375, 293] on div "Upload Accommodation photos" at bounding box center [407, 291] width 131 height 25
type input "**********"
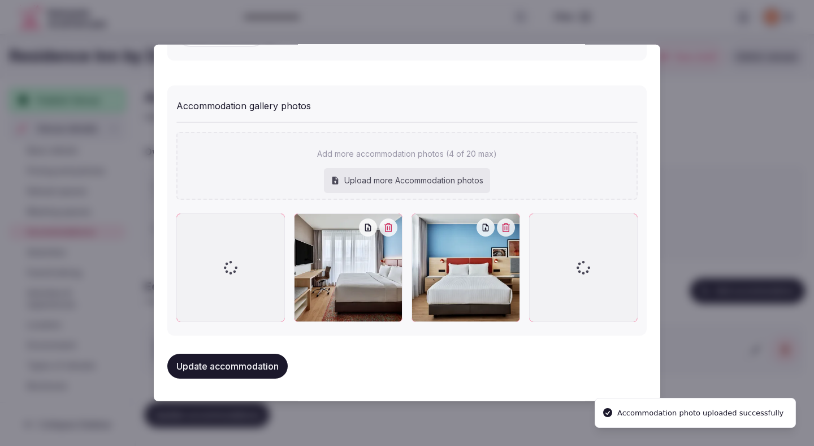
scroll to position [1200, 0]
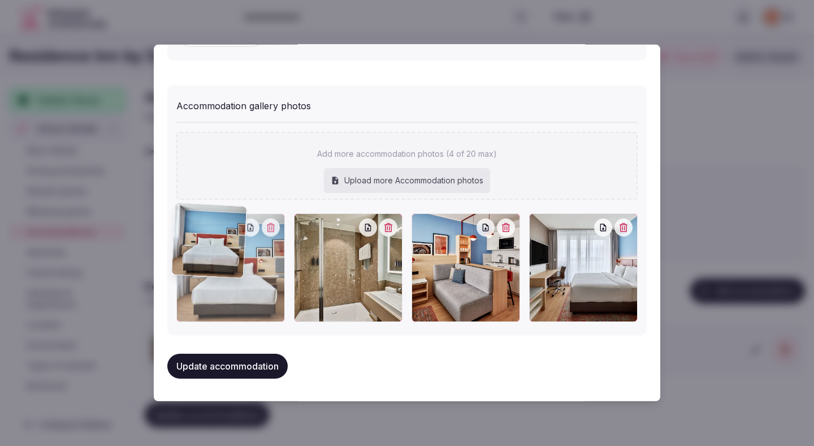
drag, startPoint x: 568, startPoint y: 294, endPoint x: 211, endPoint y: 285, distance: 356.3
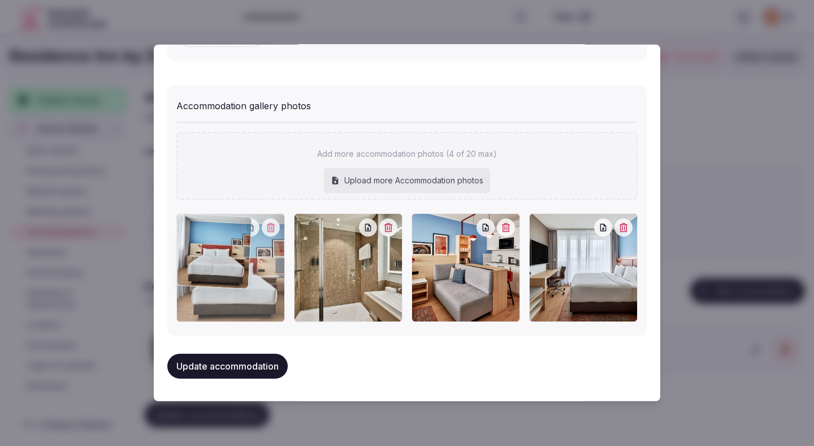
click at [211, 285] on div at bounding box center [230, 267] width 109 height 109
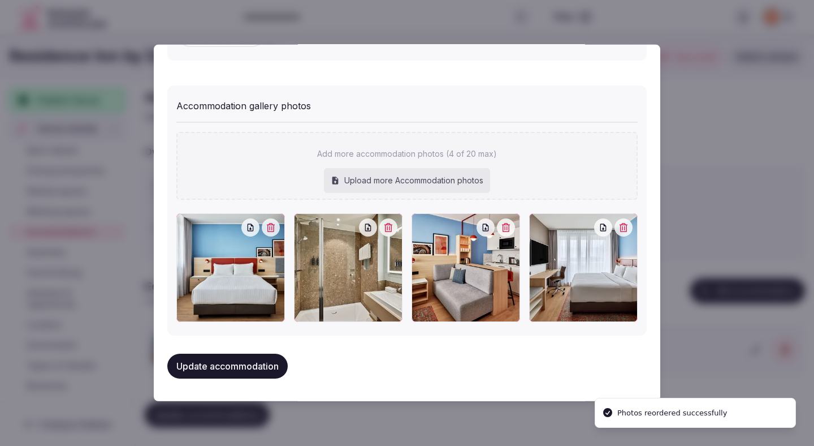
click at [222, 366] on button "Update accommodation" at bounding box center [227, 365] width 120 height 25
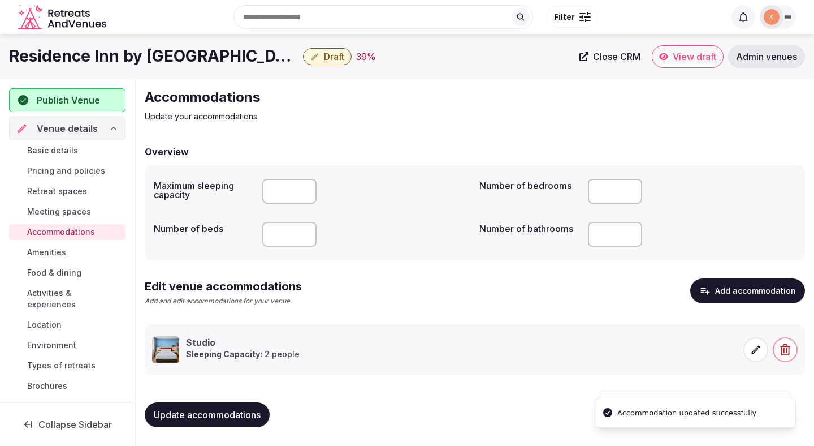
click at [211, 418] on span "Update accommodations" at bounding box center [207, 414] width 107 height 11
click at [210, 418] on span "Update accommodations" at bounding box center [207, 414] width 107 height 11
click at [70, 250] on link "Amenities" at bounding box center [67, 252] width 116 height 16
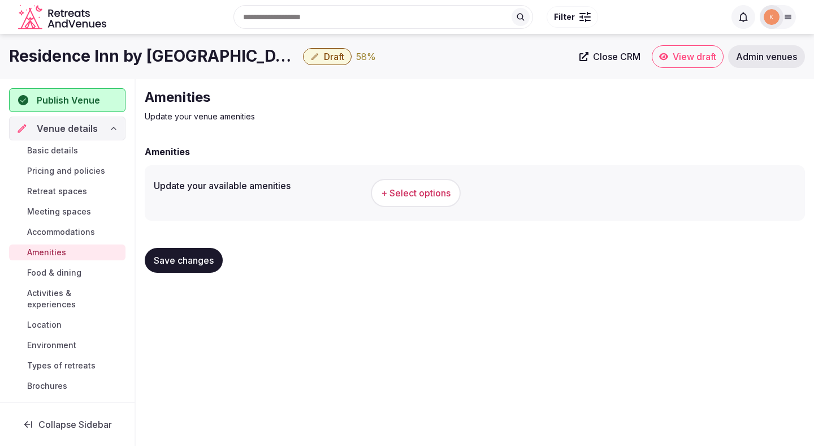
click at [440, 188] on span "+ Select options" at bounding box center [416, 193] width 70 height 12
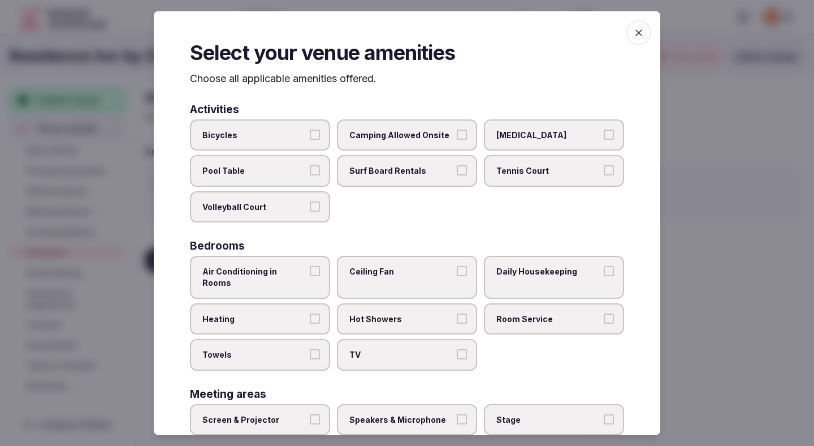
click at [312, 268] on button "Air Conditioning in Rooms" at bounding box center [315, 271] width 10 height 10
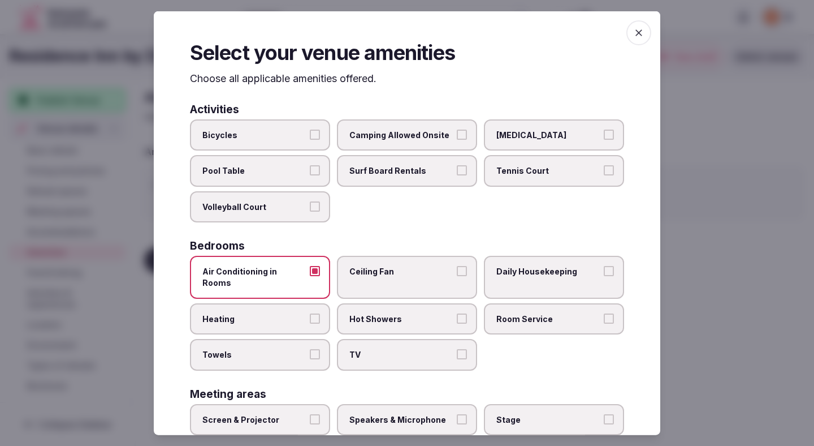
click at [301, 313] on span "Heating" at bounding box center [254, 318] width 104 height 11
click at [310, 313] on button "Heating" at bounding box center [315, 318] width 10 height 10
click at [297, 349] on span "Towels" at bounding box center [254, 354] width 104 height 11
click at [310, 349] on button "Towels" at bounding box center [315, 354] width 10 height 10
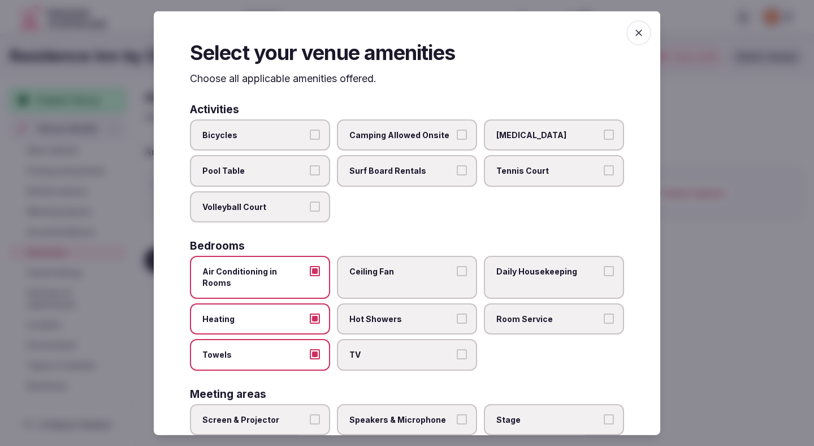
click at [377, 349] on span "TV" at bounding box center [401, 354] width 104 height 11
click at [457, 349] on button "TV" at bounding box center [462, 354] width 10 height 10
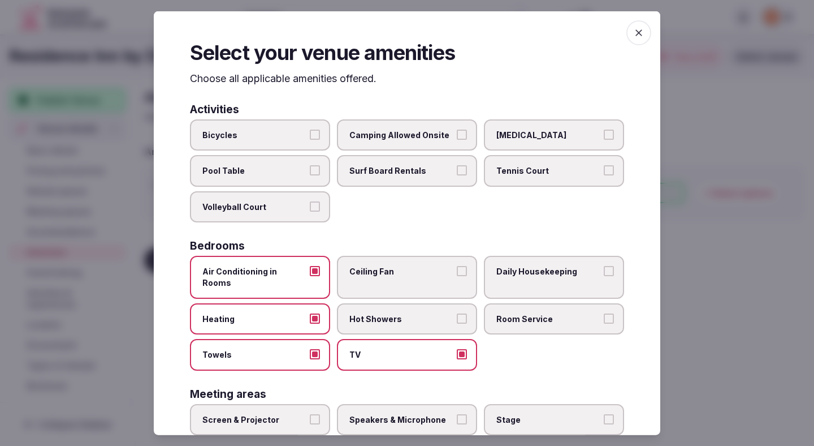
click at [392, 303] on label "Hot Showers" at bounding box center [407, 319] width 140 height 32
click at [457, 313] on button "Hot Showers" at bounding box center [462, 318] width 10 height 10
click at [409, 260] on label "Ceiling Fan" at bounding box center [407, 277] width 140 height 42
click at [457, 266] on button "Ceiling Fan" at bounding box center [462, 271] width 10 height 10
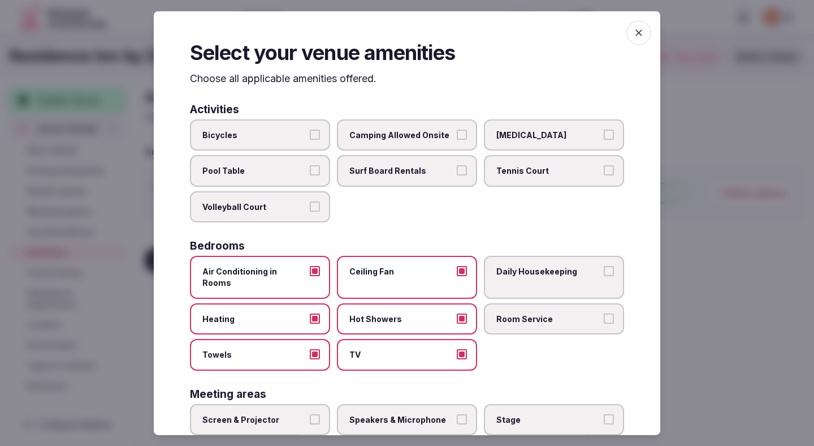
click at [547, 288] on div "Air Conditioning in Rooms Ceiling Fan Daily Housekeeping Heating Hot Showers Ro…" at bounding box center [407, 313] width 434 height 114
click at [536, 313] on span "Room Service" at bounding box center [548, 318] width 104 height 11
click at [604, 313] on button "Room Service" at bounding box center [609, 318] width 10 height 10
click at [541, 285] on label "Daily Housekeeping" at bounding box center [554, 277] width 140 height 42
click at [604, 276] on button "Daily Housekeeping" at bounding box center [609, 271] width 10 height 10
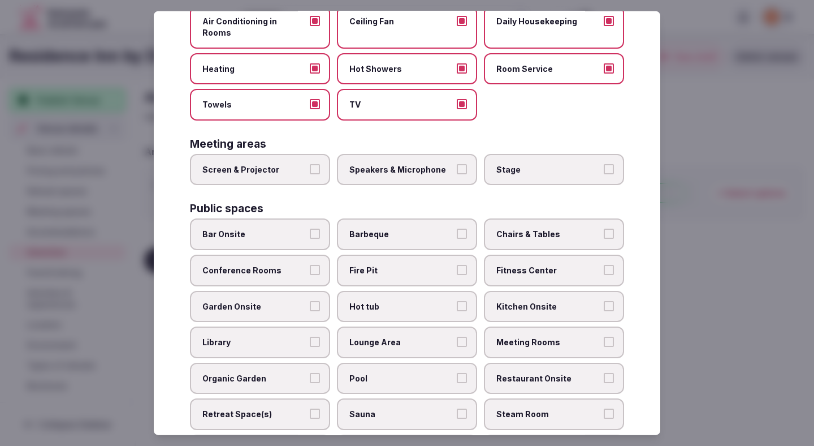
scroll to position [253, 0]
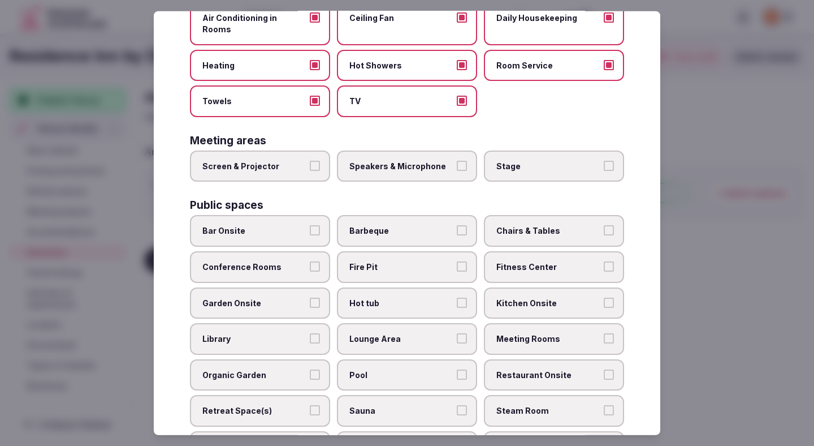
click at [492, 215] on label "Chairs & Tables" at bounding box center [554, 231] width 140 height 32
click at [604, 225] on button "Chairs & Tables" at bounding box center [609, 230] width 10 height 10
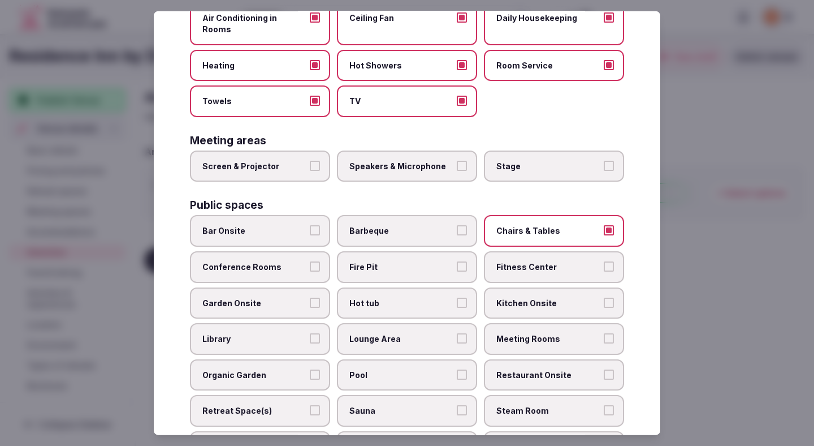
click at [499, 251] on label "Fitness Center" at bounding box center [554, 267] width 140 height 32
click at [604, 261] on button "Fitness Center" at bounding box center [609, 266] width 10 height 10
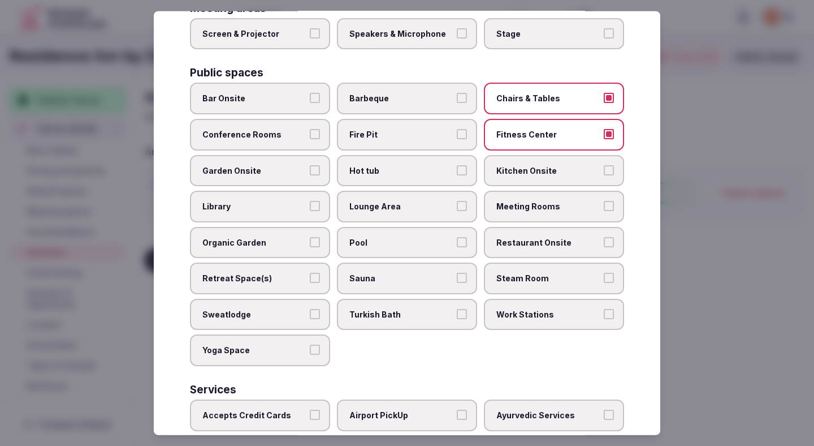
scroll to position [388, 0]
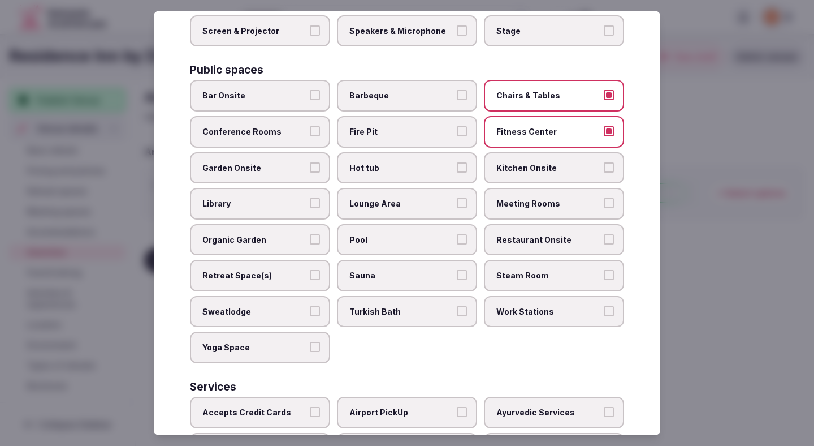
click at [508, 198] on span "Meeting Rooms" at bounding box center [548, 203] width 104 height 11
click at [604, 198] on button "Meeting Rooms" at bounding box center [609, 203] width 10 height 10
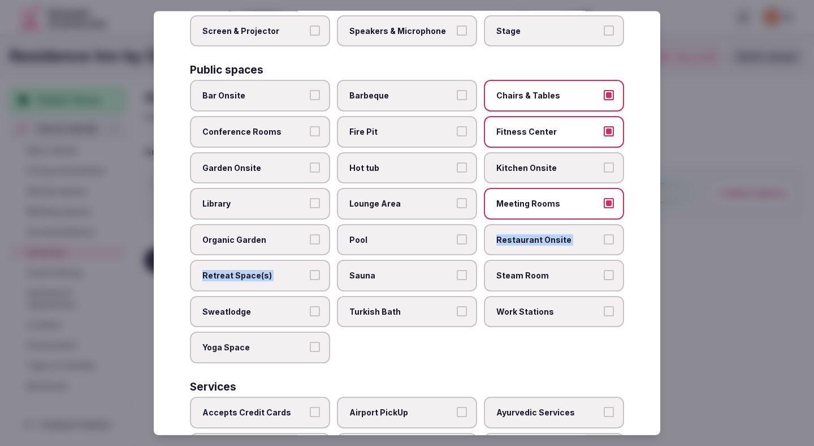
drag, startPoint x: 456, startPoint y: 236, endPoint x: 459, endPoint y: 261, distance: 25.5
click at [459, 257] on div "Bar Onsite Barbeque Chairs & Tables Conference Rooms Fire Pit Fitness Center Ga…" at bounding box center [407, 221] width 434 height 283
click at [508, 234] on span "Restaurant Onsite" at bounding box center [548, 239] width 104 height 11
click at [604, 234] on button "Restaurant Onsite" at bounding box center [609, 239] width 10 height 10
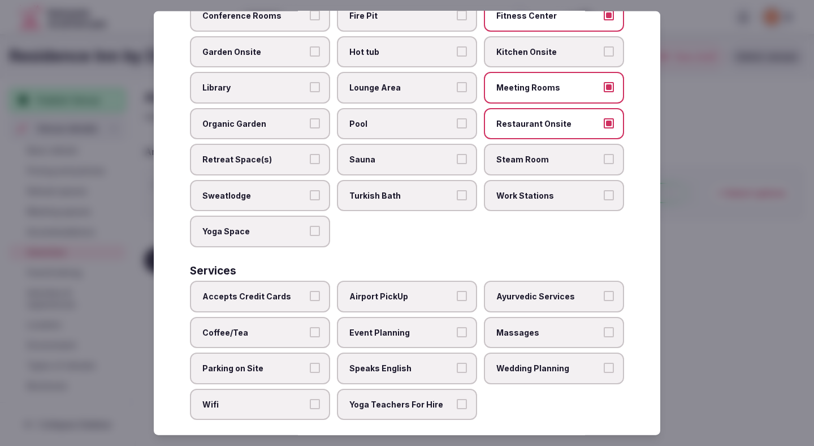
scroll to position [505, 0]
click at [506, 189] on span "Work Stations" at bounding box center [548, 194] width 104 height 11
click at [604, 189] on button "Work Stations" at bounding box center [609, 194] width 10 height 10
click at [288, 279] on label "Accepts Credit Cards" at bounding box center [260, 295] width 140 height 32
click at [310, 289] on button "Accepts Credit Cards" at bounding box center [315, 294] width 10 height 10
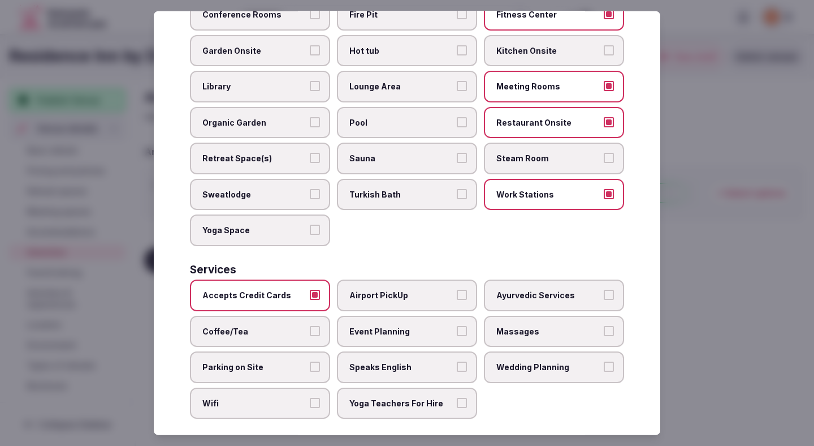
click at [283, 315] on label "Coffee/Tea" at bounding box center [260, 331] width 140 height 32
click at [310, 325] on button "Coffee/Tea" at bounding box center [315, 330] width 10 height 10
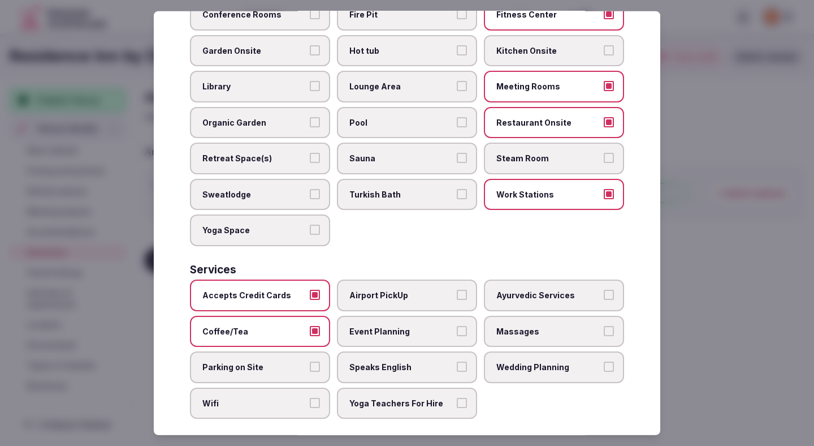
click at [274, 361] on span "Parking on Site" at bounding box center [254, 366] width 104 height 11
click at [310, 361] on button "Parking on Site" at bounding box center [315, 366] width 10 height 10
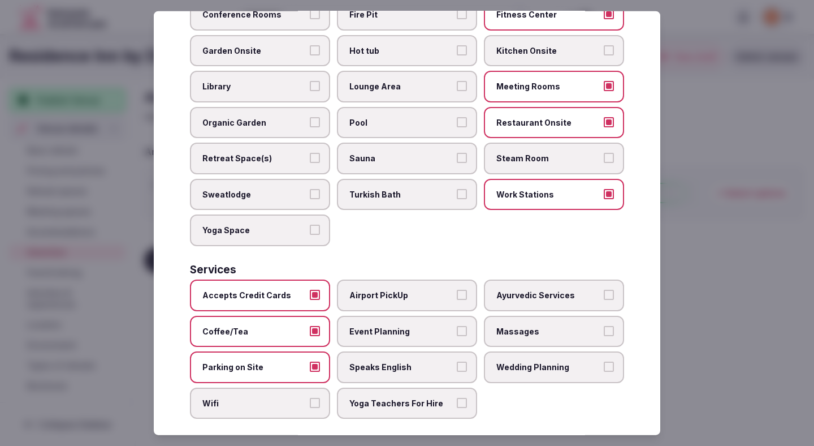
click at [274, 397] on span "Wifi" at bounding box center [254, 402] width 104 height 11
click at [310, 397] on button "Wifi" at bounding box center [315, 402] width 10 height 10
click at [399, 400] on label "Yoga Teachers For Hire" at bounding box center [407, 403] width 140 height 32
click at [457, 400] on button "Yoga Teachers For Hire" at bounding box center [462, 402] width 10 height 10
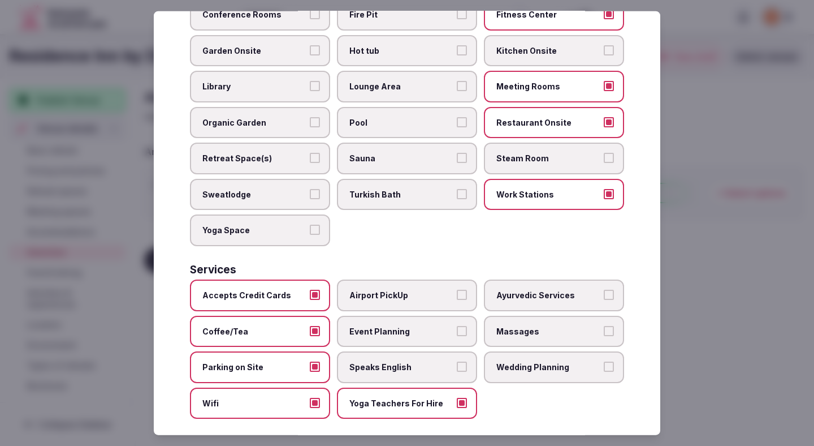
click at [409, 361] on span "Speaks English" at bounding box center [401, 366] width 104 height 11
click at [457, 361] on button "Speaks English" at bounding box center [462, 366] width 10 height 10
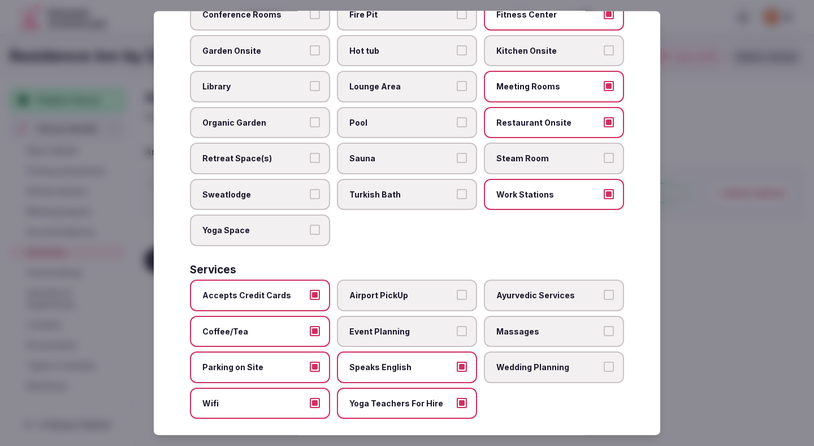
click at [407, 315] on label "Event Planning" at bounding box center [407, 331] width 140 height 32
click at [457, 325] on button "Event Planning" at bounding box center [462, 330] width 10 height 10
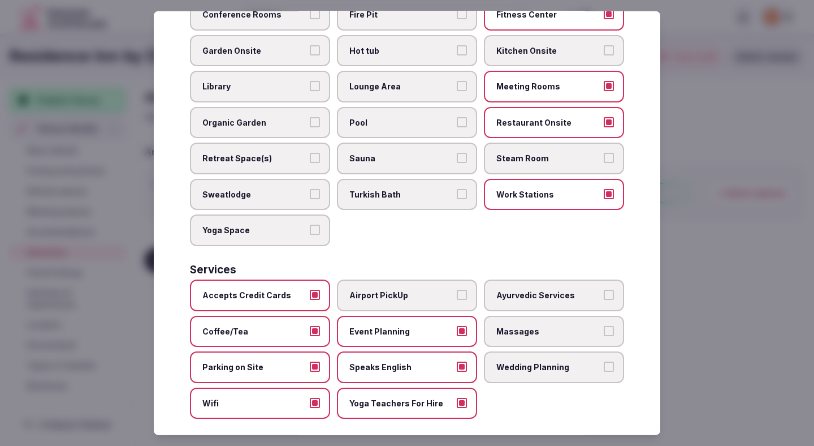
click at [408, 289] on span "Airport PickUp" at bounding box center [401, 294] width 104 height 11
click at [457, 289] on button "Airport PickUp" at bounding box center [462, 294] width 10 height 10
click at [448, 289] on span "Airport PickUp" at bounding box center [401, 294] width 104 height 11
click at [457, 289] on button "Airport PickUp" at bounding box center [462, 294] width 10 height 10
click at [439, 325] on span "Event Planning" at bounding box center [401, 330] width 104 height 11
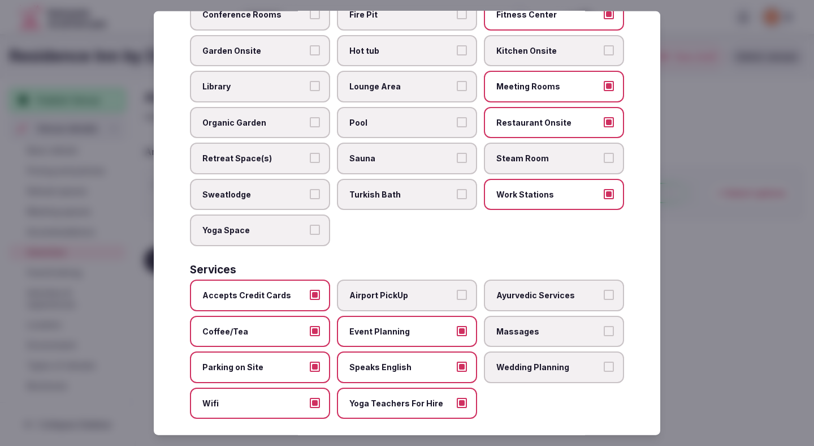
click at [457, 325] on button "Event Planning" at bounding box center [462, 330] width 10 height 10
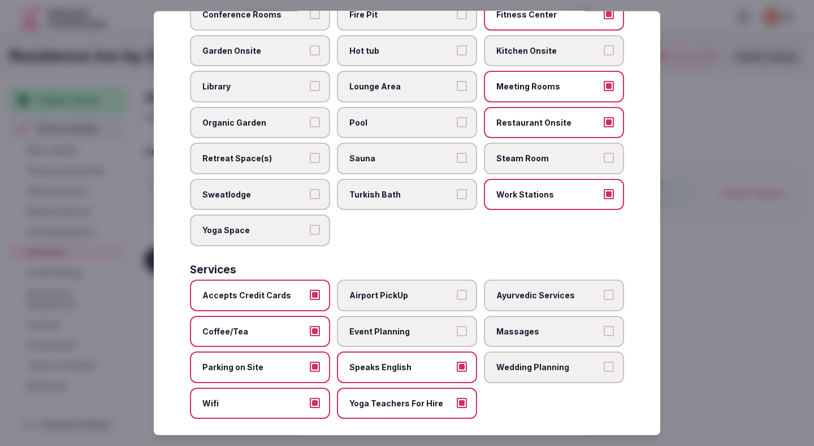
click at [696, 177] on div at bounding box center [407, 223] width 814 height 446
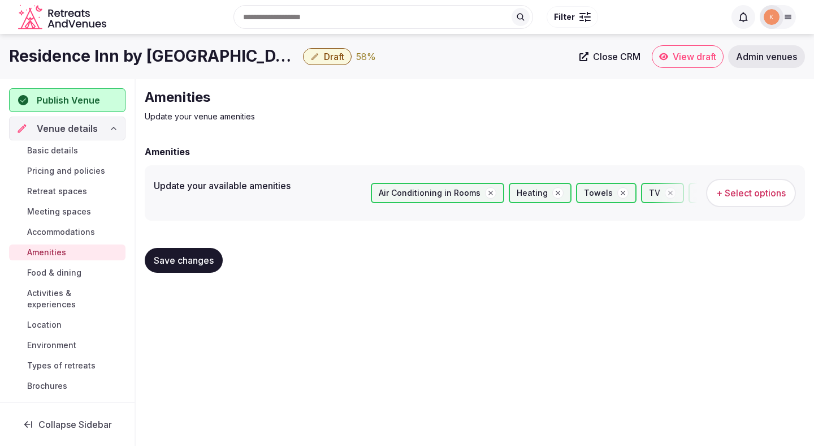
click at [211, 265] on span "Save changes" at bounding box center [184, 259] width 60 height 11
click at [213, 265] on span "Save changes" at bounding box center [184, 259] width 60 height 11
click at [67, 272] on span "Food & dining" at bounding box center [54, 272] width 54 height 11
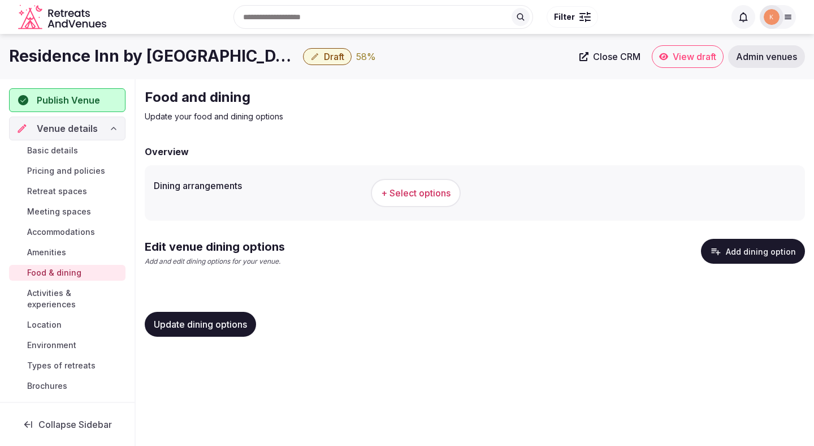
click at [417, 178] on div "+ Select options" at bounding box center [583, 192] width 425 height 37
click at [418, 183] on button "+ Select options" at bounding box center [416, 193] width 90 height 28
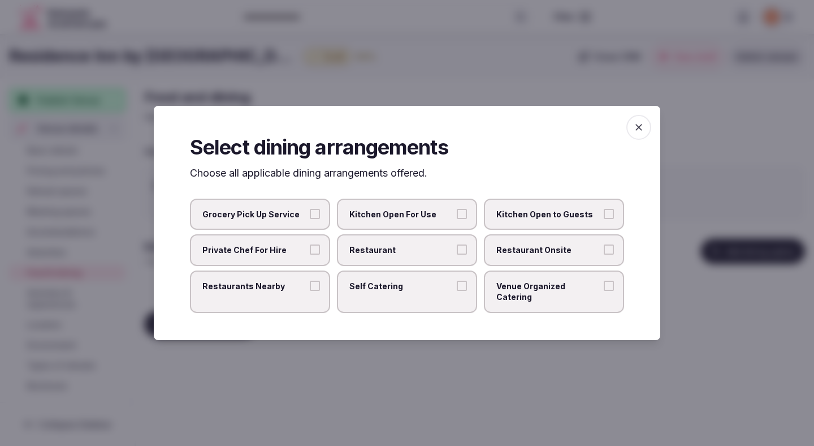
click at [431, 256] on span "Restaurant" at bounding box center [401, 249] width 104 height 11
click at [457, 254] on button "Restaurant" at bounding box center [462, 249] width 10 height 10
click at [517, 250] on span "Restaurant Onsite" at bounding box center [548, 249] width 104 height 11
click at [604, 250] on button "Restaurant Onsite" at bounding box center [609, 249] width 10 height 10
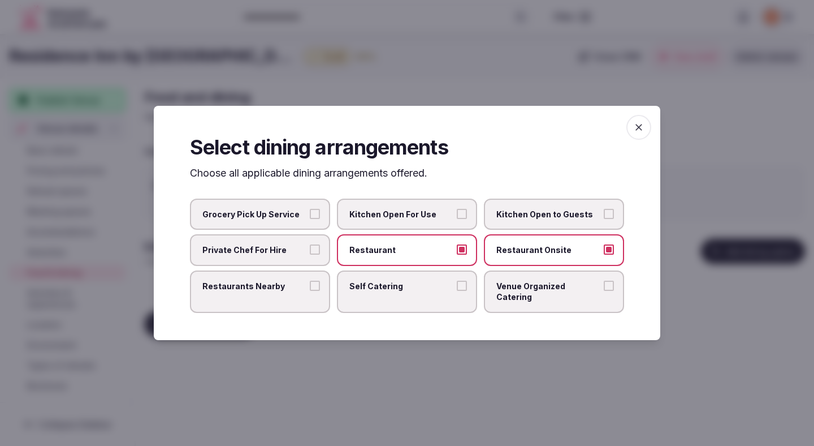
click at [412, 371] on div at bounding box center [407, 223] width 814 height 446
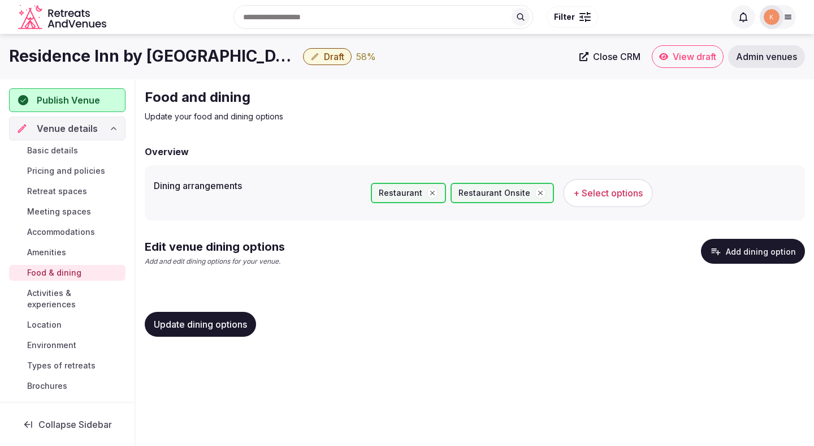
click at [237, 322] on span "Update dining options" at bounding box center [200, 323] width 93 height 11
